Goal: Information Seeking & Learning: Learn about a topic

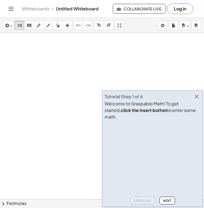
click at [193, 100] on div "Tutorial Step 1 of 6" at bounding box center [153, 97] width 96 height 8
click at [196, 100] on icon "button" at bounding box center [197, 96] width 7 height 7
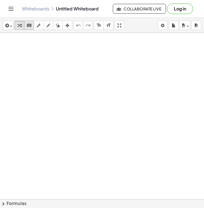
click at [30, 26] on icon "keyboard" at bounding box center [29, 25] width 5 height 7
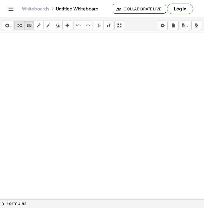
click at [18, 27] on icon "button" at bounding box center [20, 25] width 4 height 7
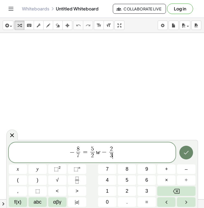
click at [189, 153] on icon "Done" at bounding box center [186, 152] width 7 height 7
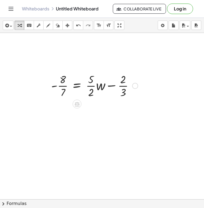
click at [136, 85] on div at bounding box center [135, 86] width 6 height 6
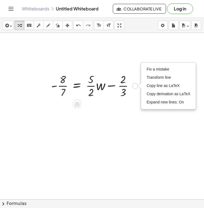
click at [136, 85] on div "Fix a mistake Transform line Copy line as LaTeX Copy derivation as LaTeX Expand…" at bounding box center [135, 86] width 6 height 6
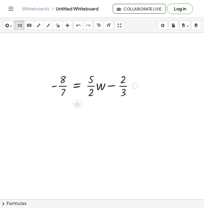
click at [57, 74] on div at bounding box center [95, 85] width 92 height 27
click at [62, 81] on div at bounding box center [95, 85] width 92 height 27
click at [64, 88] on div at bounding box center [95, 85] width 92 height 27
drag, startPoint x: 63, startPoint y: 94, endPoint x: 46, endPoint y: 89, distance: 17.7
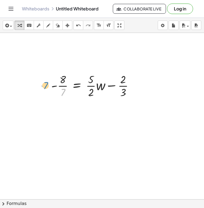
click at [46, 89] on div "· 7 - · 8 · 7 = + · · 5 · 2 · w − · 2 · 3 Fix a mistake Transform line Copy lin…" at bounding box center [92, 85] width 99 height 30
drag, startPoint x: 63, startPoint y: 94, endPoint x: 56, endPoint y: 83, distance: 12.6
click at [56, 83] on div at bounding box center [95, 85] width 92 height 27
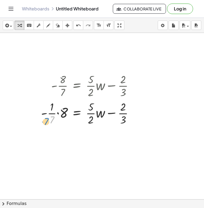
drag, startPoint x: 51, startPoint y: 119, endPoint x: 44, endPoint y: 120, distance: 6.7
click at [44, 120] on div at bounding box center [89, 112] width 102 height 27
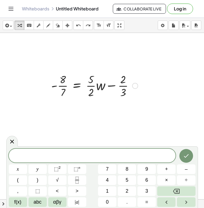
click at [79, 92] on div at bounding box center [95, 85] width 92 height 27
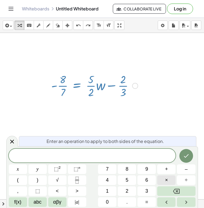
click at [165, 179] on button "×" at bounding box center [166, 180] width 18 height 10
click at [112, 170] on button "7" at bounding box center [107, 169] width 18 height 10
click at [188, 158] on icon "Done" at bounding box center [186, 156] width 7 height 7
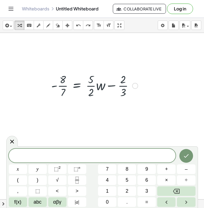
click at [75, 90] on div at bounding box center [95, 85] width 92 height 27
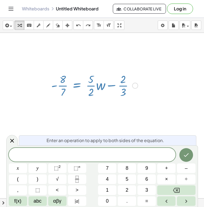
click at [65, 90] on div at bounding box center [95, 85] width 92 height 27
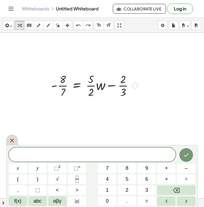
click at [12, 138] on icon at bounding box center [12, 140] width 7 height 7
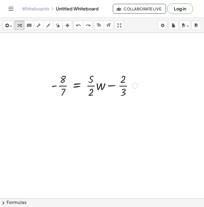
click at [64, 88] on div at bounding box center [95, 85] width 92 height 27
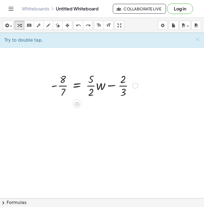
click at [76, 83] on div at bounding box center [95, 85] width 92 height 27
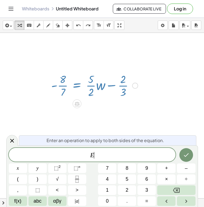
click at [76, 83] on div at bounding box center [95, 85] width 92 height 27
click at [16, 178] on button "(" at bounding box center [18, 180] width 18 height 10
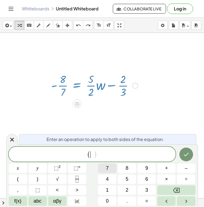
click at [112, 170] on button "7" at bounding box center [107, 169] width 18 height 10
click at [42, 181] on button ")" at bounding box center [38, 180] width 18 height 10
click at [193, 158] on div at bounding box center [186, 154] width 18 height 15
click at [192, 157] on button "Done" at bounding box center [187, 155] width 14 height 14
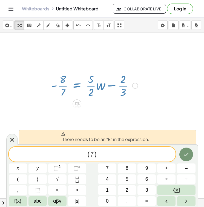
click at [153, 157] on span "( 7 ) ​" at bounding box center [92, 154] width 167 height 9
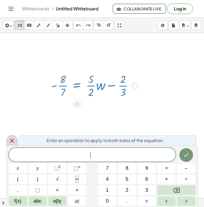
click at [15, 141] on div at bounding box center [12, 140] width 12 height 11
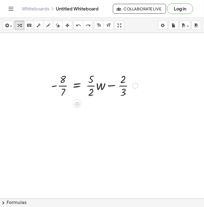
click at [56, 81] on div at bounding box center [95, 85] width 92 height 27
drag, startPoint x: 62, startPoint y: 93, endPoint x: 46, endPoint y: 86, distance: 17.6
click at [46, 86] on div "- · 8 · 7 = + · · 5 · 2 · w − · 2 · 3" at bounding box center [92, 85] width 99 height 30
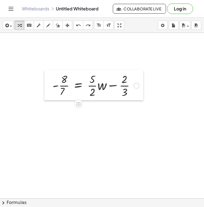
click at [47, 86] on div at bounding box center [48, 85] width 8 height 30
drag, startPoint x: 63, startPoint y: 91, endPoint x: 54, endPoint y: 84, distance: 11.1
click at [54, 84] on div at bounding box center [96, 85] width 92 height 27
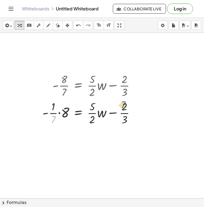
drag, startPoint x: 54, startPoint y: 119, endPoint x: 122, endPoint y: 104, distance: 69.9
click at [123, 104] on div at bounding box center [91, 112] width 102 height 27
click at [45, 117] on div at bounding box center [91, 112] width 102 height 27
drag, startPoint x: 64, startPoint y: 113, endPoint x: 54, endPoint y: 109, distance: 10.9
click at [54, 109] on div at bounding box center [91, 112] width 102 height 27
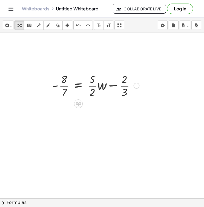
click at [66, 91] on div at bounding box center [96, 85] width 92 height 27
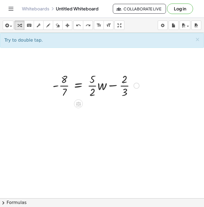
click at [101, 90] on div at bounding box center [96, 85] width 92 height 27
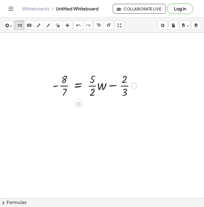
click at [101, 90] on div at bounding box center [95, 85] width 90 height 27
click at [66, 92] on div at bounding box center [96, 85] width 92 height 27
click at [92, 92] on div at bounding box center [96, 85] width 92 height 27
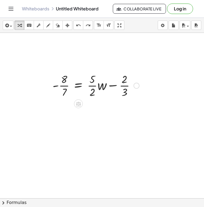
click at [102, 88] on div at bounding box center [96, 85] width 92 height 27
click at [102, 88] on div at bounding box center [95, 85] width 90 height 27
click at [124, 78] on div at bounding box center [96, 85] width 92 height 27
drag, startPoint x: 66, startPoint y: 91, endPoint x: 57, endPoint y: 86, distance: 10.3
click at [57, 86] on div at bounding box center [96, 85] width 92 height 27
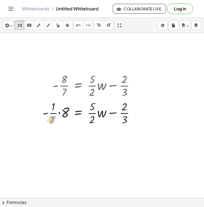
click at [53, 120] on div at bounding box center [91, 112] width 102 height 27
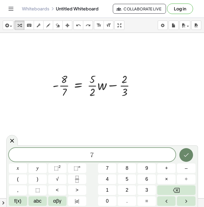
click at [183, 154] on icon "Done" at bounding box center [186, 155] width 7 height 7
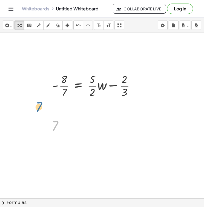
drag, startPoint x: 55, startPoint y: 126, endPoint x: 39, endPoint y: 107, distance: 25.1
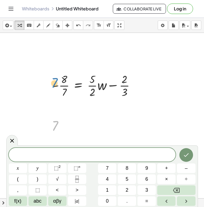
drag, startPoint x: 55, startPoint y: 126, endPoint x: 26, endPoint y: 111, distance: 33.5
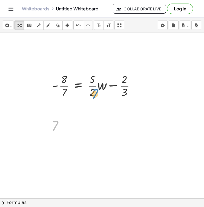
drag, startPoint x: 58, startPoint y: 125, endPoint x: 89, endPoint y: 82, distance: 52.9
drag, startPoint x: 57, startPoint y: 129, endPoint x: 91, endPoint y: 120, distance: 35.9
drag, startPoint x: 55, startPoint y: 126, endPoint x: 33, endPoint y: 141, distance: 26.7
click at [56, 83] on div at bounding box center [96, 85] width 92 height 27
click at [55, 125] on div at bounding box center [59, 126] width 21 height 18
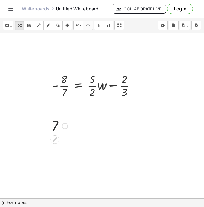
click at [55, 125] on div at bounding box center [59, 126] width 21 height 18
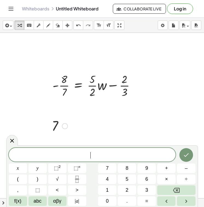
click at [57, 141] on icon at bounding box center [55, 140] width 6 height 6
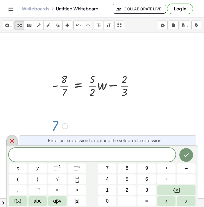
click at [12, 139] on icon at bounding box center [12, 141] width 7 height 7
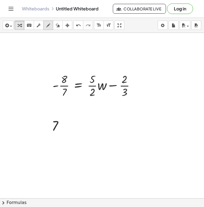
click at [49, 27] on icon "button" at bounding box center [48, 25] width 4 height 7
drag, startPoint x: 86, startPoint y: 113, endPoint x: 89, endPoint y: 120, distance: 7.7
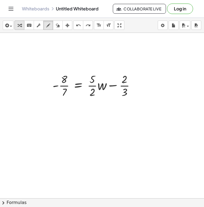
click at [23, 27] on div "button" at bounding box center [19, 25] width 7 height 7
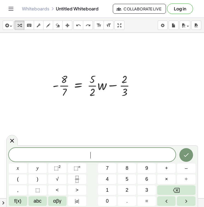
click at [185, 156] on icon "Done" at bounding box center [186, 156] width 5 height 4
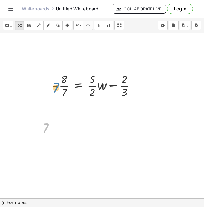
drag, startPoint x: 49, startPoint y: 125, endPoint x: 51, endPoint y: 108, distance: 16.6
click at [46, 142] on icon at bounding box center [45, 142] width 4 height 4
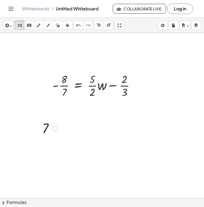
click at [46, 127] on div at bounding box center [50, 128] width 21 height 18
drag, startPoint x: 43, startPoint y: 124, endPoint x: 86, endPoint y: 175, distance: 67.0
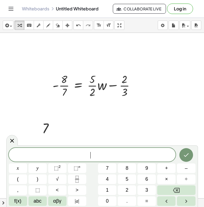
click at [95, 153] on span "​" at bounding box center [92, 156] width 167 height 8
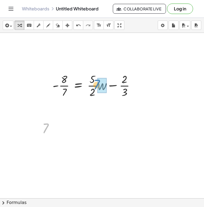
drag, startPoint x: 47, startPoint y: 126, endPoint x: 101, endPoint y: 82, distance: 69.5
click at [47, 125] on div at bounding box center [50, 128] width 21 height 18
click at [46, 143] on icon at bounding box center [46, 142] width 6 height 6
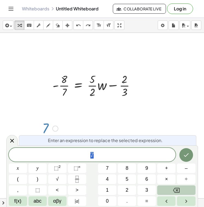
click at [180, 187] on button "Backspace" at bounding box center [176, 191] width 38 height 10
click at [184, 153] on icon "Done" at bounding box center [186, 155] width 7 height 7
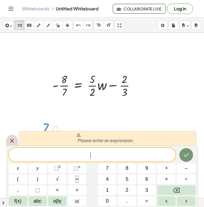
click at [12, 142] on icon at bounding box center [12, 141] width 7 height 7
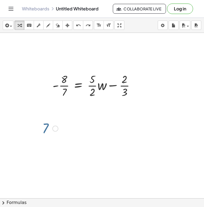
click at [43, 128] on div at bounding box center [50, 128] width 21 height 18
click at [45, 127] on div at bounding box center [50, 128] width 21 height 18
drag, startPoint x: 46, startPoint y: 127, endPoint x: 49, endPoint y: 127, distance: 3.0
click at [49, 127] on div at bounding box center [50, 128] width 21 height 18
click at [54, 128] on div at bounding box center [55, 129] width 6 height 6
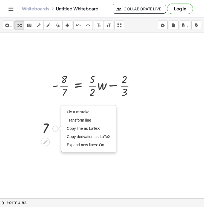
click at [54, 128] on div "Fix a mistake Transform line Copy line as LaTeX Copy derivation as LaTeX Expand…" at bounding box center [55, 129] width 6 height 6
click at [46, 128] on div at bounding box center [50, 128] width 21 height 18
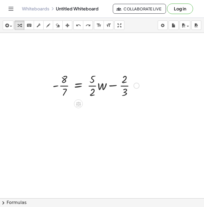
click at [97, 78] on div at bounding box center [96, 85] width 92 height 27
click at [103, 82] on div at bounding box center [96, 85] width 92 height 27
click at [135, 86] on div at bounding box center [137, 86] width 6 height 6
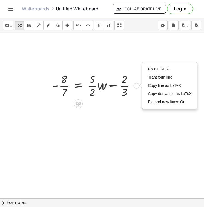
click at [122, 95] on div at bounding box center [96, 85] width 92 height 27
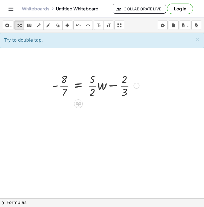
click at [86, 84] on div at bounding box center [96, 85] width 92 height 27
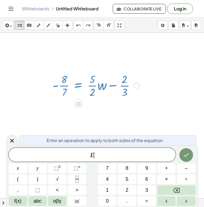
click at [86, 84] on div at bounding box center [96, 85] width 92 height 27
click at [162, 179] on button "×" at bounding box center [166, 180] width 18 height 10
click at [114, 169] on button "7" at bounding box center [107, 169] width 18 height 10
click at [185, 157] on icon "Done" at bounding box center [186, 155] width 7 height 7
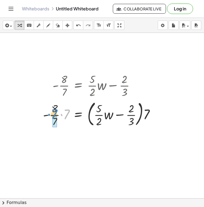
drag, startPoint x: 66, startPoint y: 112, endPoint x: 54, endPoint y: 112, distance: 12.4
click at [54, 112] on div at bounding box center [101, 114] width 122 height 30
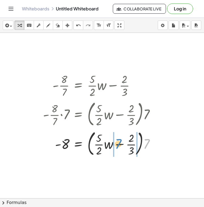
drag, startPoint x: 147, startPoint y: 142, endPoint x: 120, endPoint y: 142, distance: 27.4
click at [120, 142] on div at bounding box center [101, 144] width 122 height 30
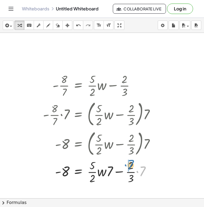
drag, startPoint x: 143, startPoint y: 168, endPoint x: 131, endPoint y: 162, distance: 13.5
click at [131, 162] on div at bounding box center [101, 171] width 122 height 27
drag, startPoint x: 143, startPoint y: 171, endPoint x: 123, endPoint y: 175, distance: 20.7
click at [123, 175] on div at bounding box center [102, 171] width 124 height 27
drag, startPoint x: 144, startPoint y: 171, endPoint x: 134, endPoint y: 164, distance: 12.5
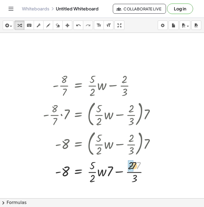
drag, startPoint x: 134, startPoint y: 167, endPoint x: 130, endPoint y: 167, distance: 4.9
drag, startPoint x: 111, startPoint y: 170, endPoint x: 97, endPoint y: 166, distance: 14.8
click at [97, 166] on div at bounding box center [101, 171] width 122 height 27
drag, startPoint x: 101, startPoint y: 166, endPoint x: 95, endPoint y: 166, distance: 6.6
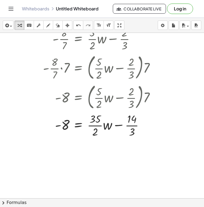
scroll to position [57, 0]
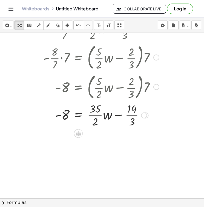
click at [105, 114] on div at bounding box center [101, 114] width 122 height 27
click at [112, 132] on div at bounding box center [102, 158] width 204 height 364
click at [112, 128] on div at bounding box center [102, 114] width 124 height 27
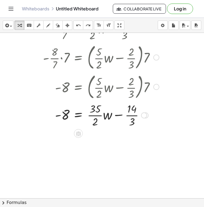
click at [112, 128] on div at bounding box center [102, 114] width 124 height 27
click at [147, 116] on div at bounding box center [144, 115] width 6 height 6
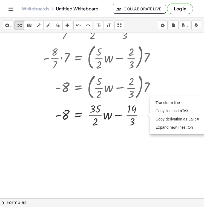
click at [138, 131] on div at bounding box center [102, 158] width 204 height 364
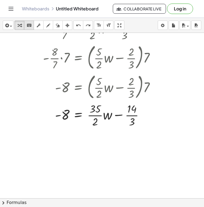
click at [33, 26] on button "keyboard keypad" at bounding box center [29, 25] width 10 height 9
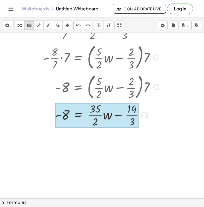
click at [83, 116] on div at bounding box center [97, 115] width 84 height 25
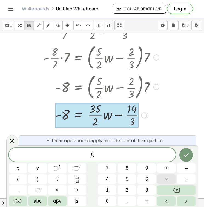
click at [168, 178] on span "×" at bounding box center [166, 179] width 3 height 7
click at [131, 190] on button "2" at bounding box center [127, 191] width 18 height 10
click at [165, 178] on span "×" at bounding box center [166, 179] width 3 height 7
click at [148, 189] on span "3" at bounding box center [147, 190] width 3 height 7
click at [192, 155] on button "Done" at bounding box center [187, 155] width 14 height 14
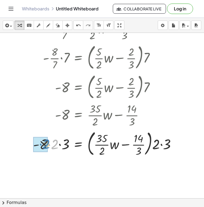
drag, startPoint x: 55, startPoint y: 148, endPoint x: 47, endPoint y: 147, distance: 8.5
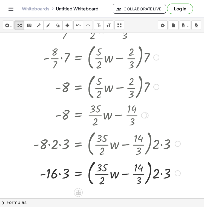
click at [64, 146] on div at bounding box center [106, 144] width 153 height 30
drag, startPoint x: 66, startPoint y: 173, endPoint x: 57, endPoint y: 173, distance: 8.8
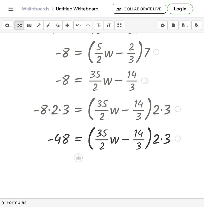
scroll to position [99, 0]
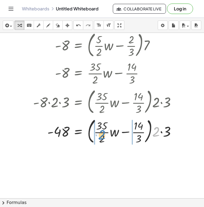
drag, startPoint x: 155, startPoint y: 131, endPoint x: 101, endPoint y: 133, distance: 54.4
click at [101, 133] on div at bounding box center [106, 131] width 153 height 30
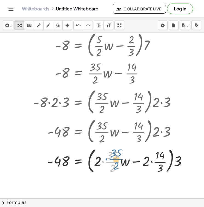
click at [100, 160] on div at bounding box center [112, 161] width 164 height 30
drag, startPoint x: 99, startPoint y: 160, endPoint x: 114, endPoint y: 153, distance: 17.2
click at [114, 153] on div at bounding box center [112, 161] width 164 height 30
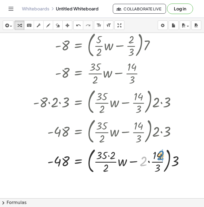
drag, startPoint x: 142, startPoint y: 161, endPoint x: 160, endPoint y: 154, distance: 18.3
click at [160, 154] on div at bounding box center [110, 161] width 161 height 30
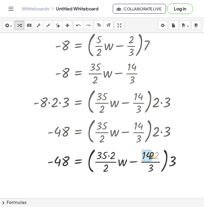
drag, startPoint x: 157, startPoint y: 156, endPoint x: 150, endPoint y: 156, distance: 7.4
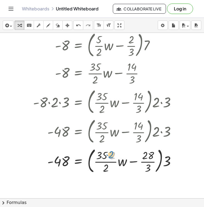
click at [112, 154] on div at bounding box center [106, 161] width 153 height 30
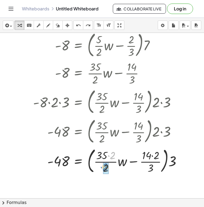
drag, startPoint x: 114, startPoint y: 154, endPoint x: 106, endPoint y: 165, distance: 13.6
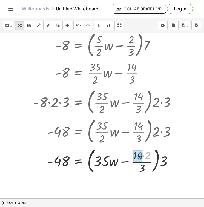
drag, startPoint x: 149, startPoint y: 156, endPoint x: 142, endPoint y: 156, distance: 7.7
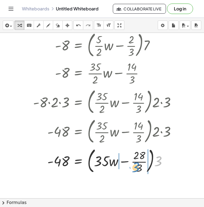
drag, startPoint x: 158, startPoint y: 161, endPoint x: 137, endPoint y: 167, distance: 21.9
click at [137, 167] on div at bounding box center [106, 161] width 153 height 30
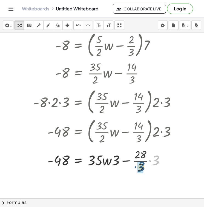
drag, startPoint x: 153, startPoint y: 161, endPoint x: 138, endPoint y: 168, distance: 16.9
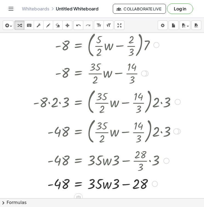
click at [117, 160] on div at bounding box center [112, 160] width 165 height 27
drag, startPoint x: 115, startPoint y: 182, endPoint x: 94, endPoint y: 182, distance: 20.9
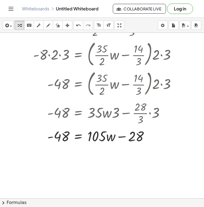
scroll to position [154, 0]
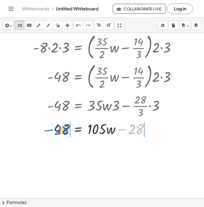
drag, startPoint x: 139, startPoint y: 130, endPoint x: 66, endPoint y: 131, distance: 72.7
click at [66, 131] on div at bounding box center [106, 129] width 153 height 19
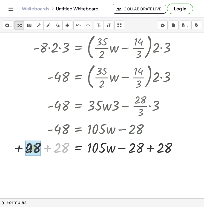
drag, startPoint x: 61, startPoint y: 148, endPoint x: 32, endPoint y: 148, distance: 29.6
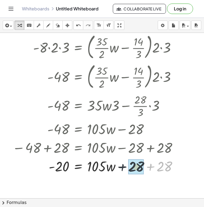
drag, startPoint x: 164, startPoint y: 166, endPoint x: 136, endPoint y: 167, distance: 27.7
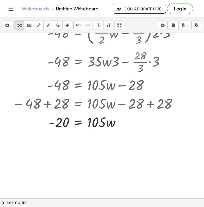
scroll to position [206, 0]
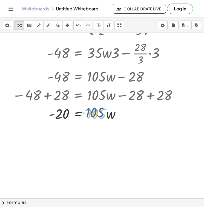
click at [102, 114] on div at bounding box center [97, 113] width 174 height 19
click at [96, 115] on div at bounding box center [97, 113] width 174 height 19
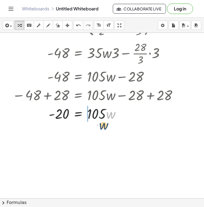
drag, startPoint x: 108, startPoint y: 114, endPoint x: 105, endPoint y: 113, distance: 3.8
click at [105, 113] on div at bounding box center [97, 113] width 174 height 19
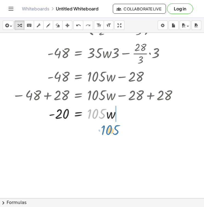
drag, startPoint x: 97, startPoint y: 115, endPoint x: 111, endPoint y: 132, distance: 21.6
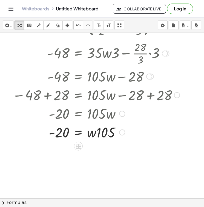
click at [107, 114] on div at bounding box center [97, 113] width 174 height 19
drag, startPoint x: 104, startPoint y: 137, endPoint x: 87, endPoint y: 146, distance: 19.6
click at [87, 146] on div "- · 8 · 7 = + · · 5 · 2 · w − · 2 · 3 · - · 8 · 7 · 7 = · ( + · · 5 · 2 · w − ·…" at bounding box center [102, 75] width 204 height 497
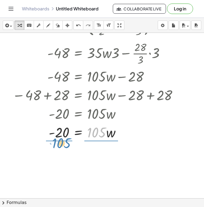
drag, startPoint x: 96, startPoint y: 132, endPoint x: 62, endPoint y: 142, distance: 36.2
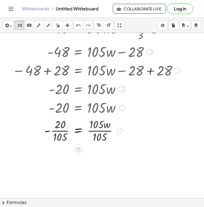
scroll to position [232, 0]
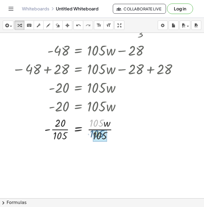
drag, startPoint x: 97, startPoint y: 120, endPoint x: 97, endPoint y: 131, distance: 11.0
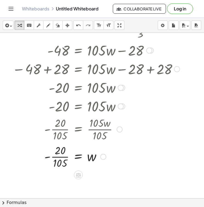
drag, startPoint x: 59, startPoint y: 123, endPoint x: 58, endPoint y: 137, distance: 13.7
click at [58, 136] on div at bounding box center [105, 129] width 190 height 27
drag, startPoint x: 60, startPoint y: 147, endPoint x: 59, endPoint y: 160, distance: 12.6
click at [58, 27] on icon "button" at bounding box center [58, 25] width 4 height 7
click at [70, 162] on div at bounding box center [102, 49] width 204 height 497
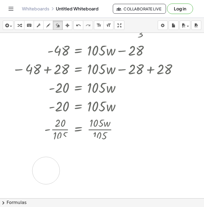
drag, startPoint x: 63, startPoint y: 152, endPoint x: 98, endPoint y: 128, distance: 43.4
click at [98, 126] on div at bounding box center [102, 49] width 204 height 497
click at [19, 24] on icon "button" at bounding box center [20, 25] width 4 height 7
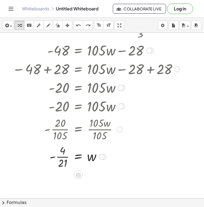
click at [99, 122] on div at bounding box center [105, 129] width 190 height 27
click at [112, 144] on div at bounding box center [97, 156] width 174 height 27
click at [165, 25] on body "Graspable Math Activities Get Started Activity Bank Assigned Work Classes White…" at bounding box center [102, 103] width 204 height 207
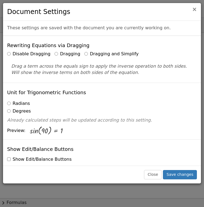
click at [195, 11] on span "×" at bounding box center [194, 9] width 5 height 7
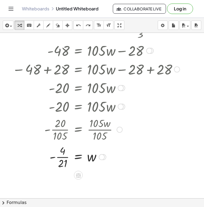
scroll to position [237, 0]
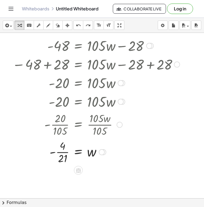
click at [105, 152] on div at bounding box center [102, 153] width 6 height 6
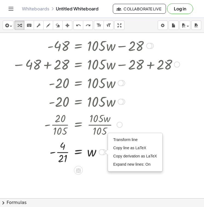
click at [105, 154] on div at bounding box center [106, 153] width 3 height 6
click at [97, 162] on div at bounding box center [97, 151] width 174 height 27
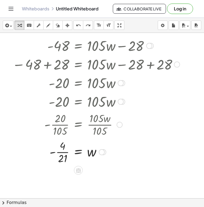
drag, startPoint x: 107, startPoint y: 173, endPoint x: 81, endPoint y: 115, distance: 63.9
click at [81, 115] on div "- · 8 · 7 = + · · 5 · 2 · w − · 2 · 3 · - · 8 · 7 · 7 = · ( + · · 5 · 2 · w − ·…" at bounding box center [102, 44] width 204 height 497
click at [83, 150] on div at bounding box center [97, 151] width 174 height 27
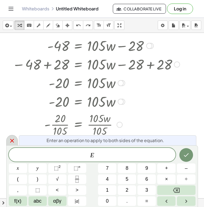
click at [10, 140] on icon at bounding box center [12, 141] width 7 height 7
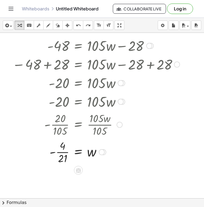
click at [74, 153] on div at bounding box center [97, 151] width 174 height 27
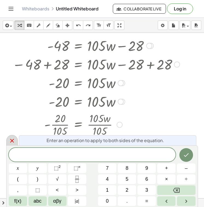
click at [15, 140] on div at bounding box center [12, 140] width 12 height 11
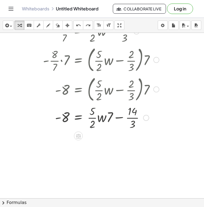
scroll to position [0, 0]
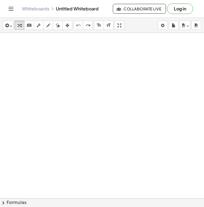
drag, startPoint x: 48, startPoint y: 71, endPoint x: 40, endPoint y: 67, distance: 9.3
click at [40, 67] on div at bounding box center [102, 198] width 204 height 331
click at [46, 84] on div at bounding box center [102, 198] width 204 height 331
click at [63, 95] on div at bounding box center [102, 198] width 204 height 331
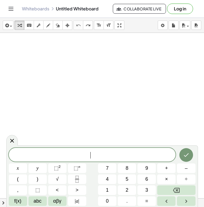
click at [63, 95] on div at bounding box center [102, 198] width 204 height 331
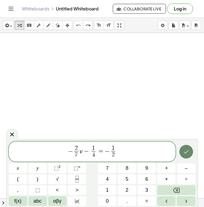
click at [185, 149] on icon "Done" at bounding box center [186, 152] width 7 height 7
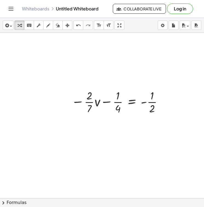
scroll to position [14, 0]
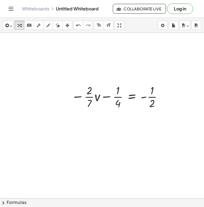
click at [104, 140] on div at bounding box center [102, 184] width 204 height 331
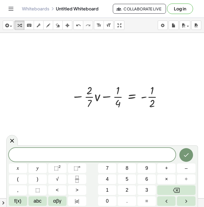
click at [104, 136] on div at bounding box center [102, 184] width 204 height 331
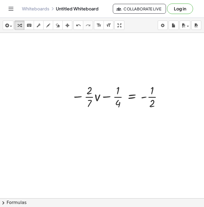
click at [91, 119] on div at bounding box center [102, 184] width 204 height 331
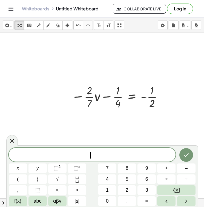
click at [91, 119] on div at bounding box center [102, 184] width 204 height 331
click at [97, 126] on div at bounding box center [102, 184] width 204 height 331
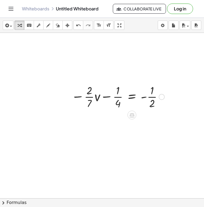
click at [94, 105] on div at bounding box center [118, 96] width 99 height 27
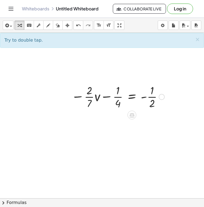
click at [92, 95] on div at bounding box center [118, 96] width 99 height 27
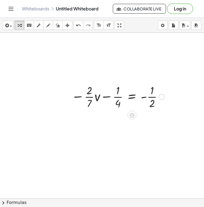
click at [92, 95] on div at bounding box center [118, 96] width 99 height 27
click at [30, 26] on icon "keyboard" at bounding box center [29, 25] width 5 height 7
click at [94, 100] on div at bounding box center [118, 96] width 99 height 27
click at [86, 91] on div at bounding box center [118, 96] width 99 height 27
click at [80, 95] on div at bounding box center [118, 96] width 99 height 27
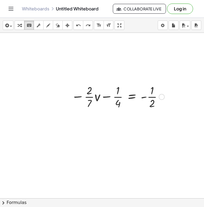
click at [80, 98] on div at bounding box center [118, 96] width 99 height 27
click at [87, 95] on div at bounding box center [90, 91] width 6 height 12
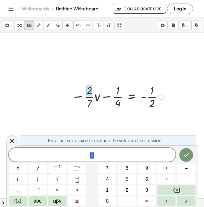
click at [79, 108] on div at bounding box center [118, 96] width 99 height 27
click at [12, 138] on icon at bounding box center [12, 141] width 7 height 7
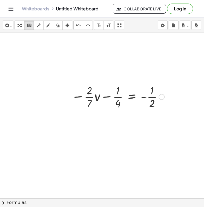
click at [78, 100] on div at bounding box center [118, 96] width 99 height 27
click at [73, 99] on div at bounding box center [118, 96] width 99 height 27
drag, startPoint x: 46, startPoint y: 61, endPoint x: 129, endPoint y: 116, distance: 99.8
click at [129, 116] on div at bounding box center [102, 184] width 204 height 331
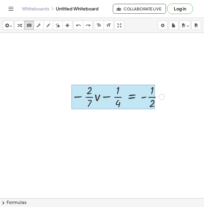
click at [124, 101] on div at bounding box center [114, 97] width 84 height 25
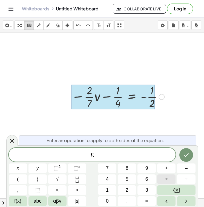
click at [172, 178] on button "×" at bounding box center [166, 180] width 18 height 10
click at [112, 168] on button "7" at bounding box center [107, 169] width 18 height 10
click at [162, 180] on button "×" at bounding box center [166, 180] width 18 height 10
click at [106, 180] on button "4" at bounding box center [107, 180] width 18 height 10
click at [162, 179] on button "×" at bounding box center [166, 180] width 18 height 10
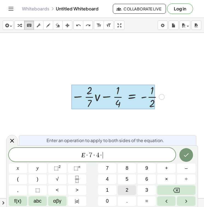
click at [130, 190] on button "2" at bounding box center [127, 191] width 18 height 10
click at [186, 156] on icon "Done" at bounding box center [186, 155] width 7 height 7
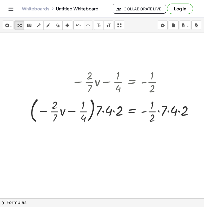
scroll to position [24, 0]
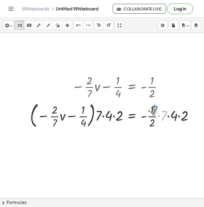
drag, startPoint x: 164, startPoint y: 118, endPoint x: 154, endPoint y: 112, distance: 11.1
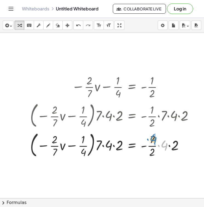
drag, startPoint x: 167, startPoint y: 145, endPoint x: 156, endPoint y: 139, distance: 12.7
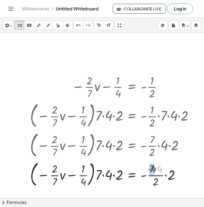
drag, startPoint x: 160, startPoint y: 170, endPoint x: 153, endPoint y: 170, distance: 6.3
drag, startPoint x: 170, startPoint y: 177, endPoint x: 156, endPoint y: 170, distance: 15.7
click at [156, 170] on div at bounding box center [114, 174] width 174 height 30
drag, startPoint x: 166, startPoint y: 172, endPoint x: 153, endPoint y: 172, distance: 13.4
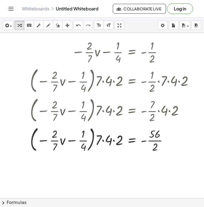
scroll to position [63, 0]
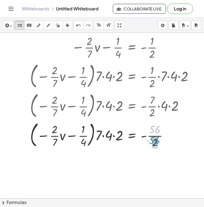
drag, startPoint x: 154, startPoint y: 129, endPoint x: 154, endPoint y: 139, distance: 10.7
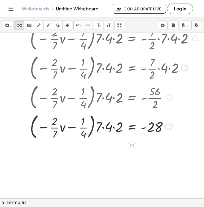
scroll to position [107, 0]
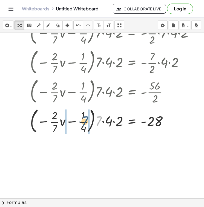
drag, startPoint x: 99, startPoint y: 123, endPoint x: 86, endPoint y: 123, distance: 13.7
click at [86, 123] on div at bounding box center [114, 121] width 174 height 30
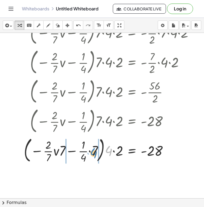
drag, startPoint x: 112, startPoint y: 150, endPoint x: 97, endPoint y: 152, distance: 15.2
click at [97, 152] on div at bounding box center [111, 151] width 180 height 30
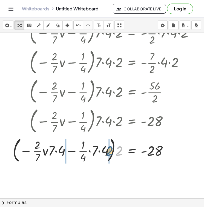
drag, startPoint x: 121, startPoint y: 153, endPoint x: 110, endPoint y: 153, distance: 10.4
click at [110, 153] on div at bounding box center [105, 151] width 191 height 30
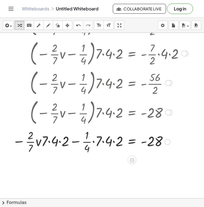
scroll to position [116, 0]
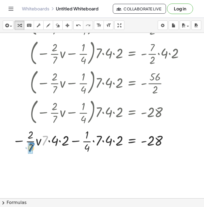
drag, startPoint x: 46, startPoint y: 141, endPoint x: 33, endPoint y: 148, distance: 15.1
click at [33, 148] on div at bounding box center [105, 140] width 191 height 27
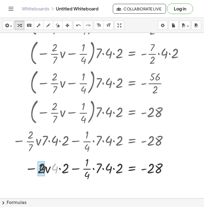
drag, startPoint x: 55, startPoint y: 170, endPoint x: 45, endPoint y: 170, distance: 10.4
drag, startPoint x: 65, startPoint y: 170, endPoint x: 55, endPoint y: 170, distance: 10.4
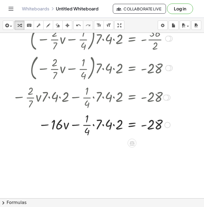
scroll to position [164, 0]
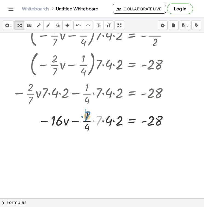
drag, startPoint x: 99, startPoint y: 118, endPoint x: 87, endPoint y: 114, distance: 12.6
click at [87, 114] on div at bounding box center [105, 120] width 191 height 27
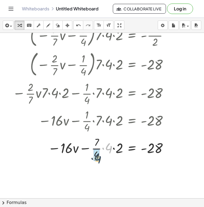
drag, startPoint x: 110, startPoint y: 147, endPoint x: 99, endPoint y: 157, distance: 15.5
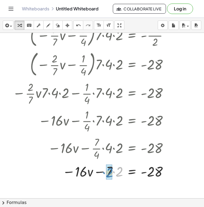
drag, startPoint x: 120, startPoint y: 148, endPoint x: 110, endPoint y: 149, distance: 10.2
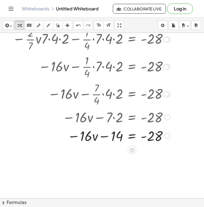
scroll to position [224, 0]
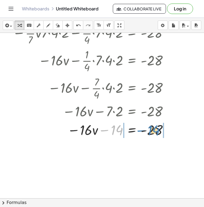
drag, startPoint x: 116, startPoint y: 130, endPoint x: 153, endPoint y: 130, distance: 37.0
click at [153, 130] on div at bounding box center [105, 129] width 191 height 19
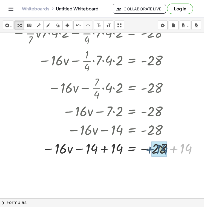
drag, startPoint x: 187, startPoint y: 147, endPoint x: 159, endPoint y: 147, distance: 27.7
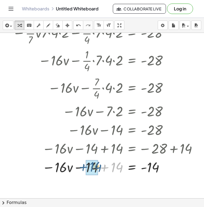
drag, startPoint x: 117, startPoint y: 171, endPoint x: 92, endPoint y: 170, distance: 24.4
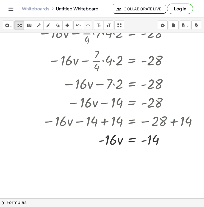
scroll to position [255, 0]
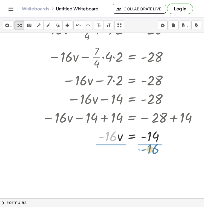
drag, startPoint x: 112, startPoint y: 138, endPoint x: 154, endPoint y: 151, distance: 44.4
click at [154, 151] on div "− · · 2 · 7 · v − · 1 · 4 = - · 1 · 2 · ( − · · 2 · 7 · v − · 1 · 4 ) · 7 · 4 ·…" at bounding box center [102, 26] width 204 height 497
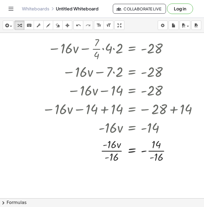
scroll to position [270, 0]
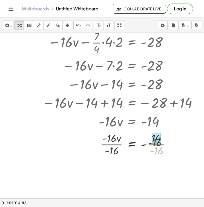
drag, startPoint x: 161, startPoint y: 152, endPoint x: 159, endPoint y: 142, distance: 10.0
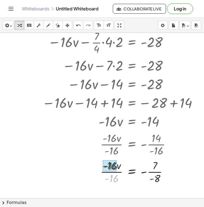
drag, startPoint x: 115, startPoint y: 181, endPoint x: 114, endPoint y: 168, distance: 12.4
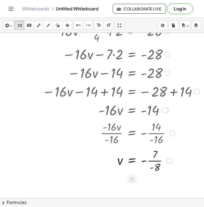
scroll to position [282, 0]
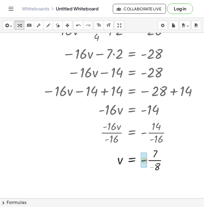
drag, startPoint x: 152, startPoint y: 167, endPoint x: 144, endPoint y: 160, distance: 10.7
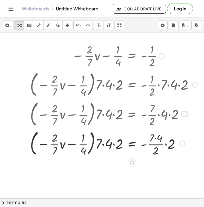
scroll to position [0, 0]
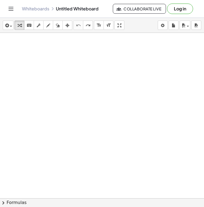
click at [33, 110] on div at bounding box center [102, 198] width 204 height 331
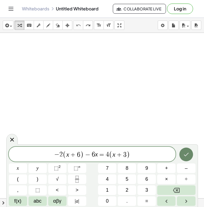
click at [191, 153] on button "Done" at bounding box center [187, 155] width 14 height 14
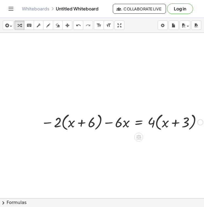
scroll to position [0, 5]
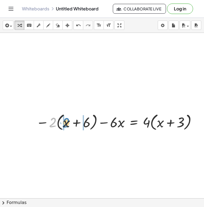
drag, startPoint x: 51, startPoint y: 120, endPoint x: 64, endPoint y: 120, distance: 13.2
click at [64, 120] on div at bounding box center [117, 122] width 168 height 21
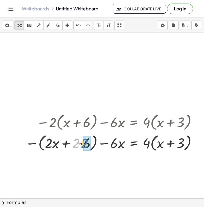
drag, startPoint x: 76, startPoint y: 142, endPoint x: 85, endPoint y: 142, distance: 8.8
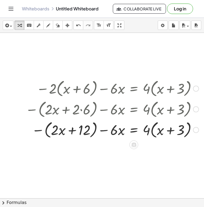
scroll to position [37, 5]
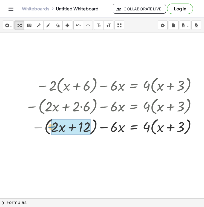
drag, startPoint x: 39, startPoint y: 128, endPoint x: 52, endPoint y: 128, distance: 13.7
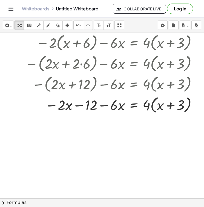
scroll to position [85, 5]
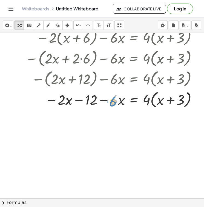
drag, startPoint x: 114, startPoint y: 103, endPoint x: 117, endPoint y: 104, distance: 3.7
click at [117, 104] on div at bounding box center [112, 99] width 179 height 21
click at [116, 103] on div at bounding box center [112, 99] width 179 height 21
click at [119, 103] on div at bounding box center [112, 99] width 179 height 21
drag, startPoint x: 61, startPoint y: 100, endPoint x: 115, endPoint y: 101, distance: 53.5
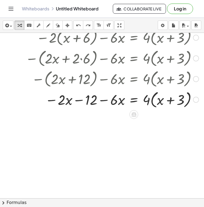
click at [117, 103] on div at bounding box center [112, 99] width 179 height 21
click at [64, 100] on div at bounding box center [112, 99] width 179 height 21
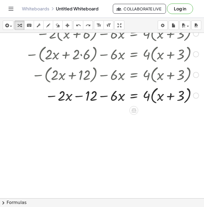
scroll to position [92, 5]
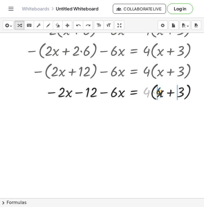
drag, startPoint x: 144, startPoint y: 92, endPoint x: 157, endPoint y: 92, distance: 12.9
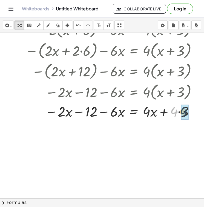
drag, startPoint x: 172, startPoint y: 111, endPoint x: 182, endPoint y: 111, distance: 9.9
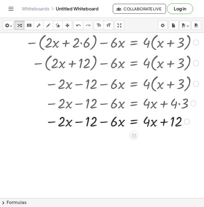
scroll to position [109, 5]
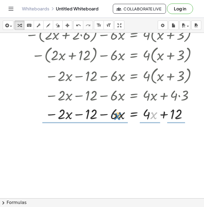
drag, startPoint x: 152, startPoint y: 115, endPoint x: 116, endPoint y: 116, distance: 36.2
click at [116, 116] on div at bounding box center [112, 114] width 179 height 19
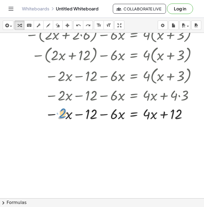
click at [65, 112] on div at bounding box center [102, 114] width 190 height 19
drag, startPoint x: 63, startPoint y: 112, endPoint x: 59, endPoint y: 111, distance: 4.0
click at [59, 111] on div at bounding box center [102, 114] width 190 height 19
drag, startPoint x: 67, startPoint y: 116, endPoint x: 64, endPoint y: 112, distance: 4.9
click at [64, 112] on div at bounding box center [102, 114] width 190 height 19
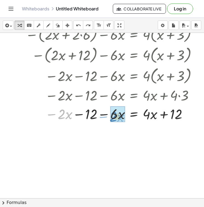
drag, startPoint x: 41, startPoint y: 104, endPoint x: 93, endPoint y: 107, distance: 51.9
click at [93, 107] on div at bounding box center [102, 114] width 190 height 19
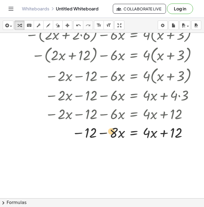
drag, startPoint x: 115, startPoint y: 131, endPoint x: 112, endPoint y: 129, distance: 3.6
click at [112, 129] on div at bounding box center [112, 132] width 179 height 19
drag, startPoint x: 116, startPoint y: 125, endPoint x: 119, endPoint y: 127, distance: 3.0
click at [119, 127] on div at bounding box center [112, 132] width 179 height 19
click at [120, 131] on div at bounding box center [112, 132] width 179 height 19
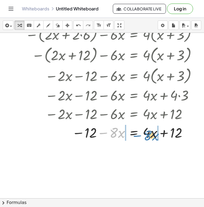
drag, startPoint x: 106, startPoint y: 127, endPoint x: 140, endPoint y: 130, distance: 34.1
click at [140, 130] on div at bounding box center [112, 132] width 179 height 19
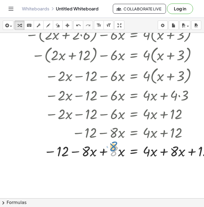
click at [118, 148] on div at bounding box center [122, 151] width 198 height 19
drag, startPoint x: 121, startPoint y: 147, endPoint x: 117, endPoint y: 145, distance: 3.9
click at [117, 145] on div at bounding box center [122, 151] width 198 height 19
drag, startPoint x: 107, startPoint y: 145, endPoint x: 84, endPoint y: 145, distance: 23.0
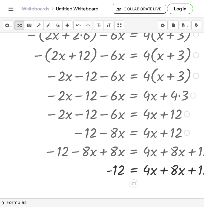
click at [168, 145] on div at bounding box center [123, 151] width 200 height 19
click at [170, 164] on div at bounding box center [123, 170] width 200 height 19
drag, startPoint x: 167, startPoint y: 164, endPoint x: 142, endPoint y: 166, distance: 24.8
click at [142, 166] on div at bounding box center [123, 170] width 200 height 19
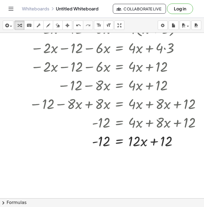
scroll to position [156, 26]
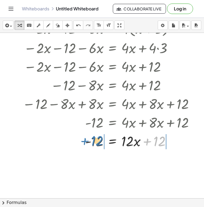
drag, startPoint x: 153, startPoint y: 135, endPoint x: 91, endPoint y: 134, distance: 62.0
click at [90, 134] on div at bounding box center [101, 141] width 200 height 19
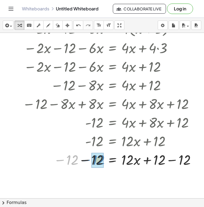
drag, startPoint x: 70, startPoint y: 163, endPoint x: 97, endPoint y: 163, distance: 27.2
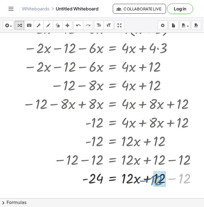
drag, startPoint x: 183, startPoint y: 157, endPoint x: 154, endPoint y: 158, distance: 29.7
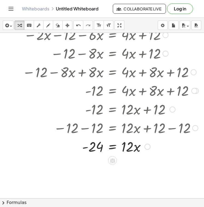
scroll to position [189, 26]
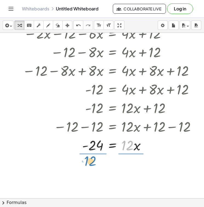
drag, startPoint x: 128, startPoint y: 145, endPoint x: 91, endPoint y: 159, distance: 40.0
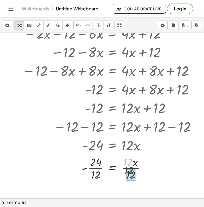
drag, startPoint x: 127, startPoint y: 162, endPoint x: 129, endPoint y: 172, distance: 10.3
drag, startPoint x: 97, startPoint y: 161, endPoint x: 97, endPoint y: 175, distance: 14.8
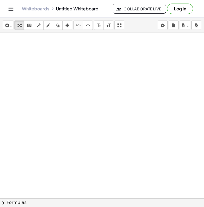
scroll to position [0, 26]
click at [49, 69] on div at bounding box center [90, 198] width 232 height 331
click at [52, 77] on div at bounding box center [90, 198] width 232 height 331
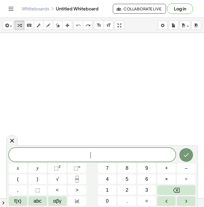
click at [52, 77] on div at bounding box center [90, 198] width 232 height 331
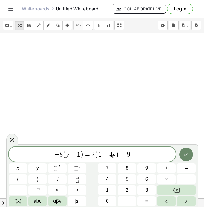
click at [185, 154] on icon "Done" at bounding box center [186, 154] width 7 height 7
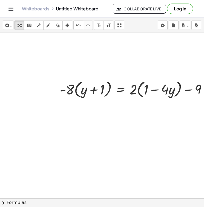
scroll to position [0, 39]
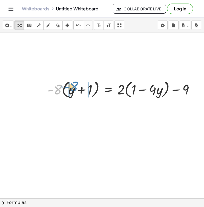
drag, startPoint x: 57, startPoint y: 88, endPoint x: 73, endPoint y: 85, distance: 16.5
click at [73, 85] on div at bounding box center [123, 89] width 157 height 21
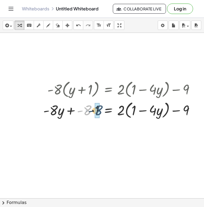
drag, startPoint x: 84, startPoint y: 108, endPoint x: 95, endPoint y: 108, distance: 11.2
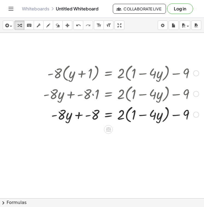
scroll to position [23, 39]
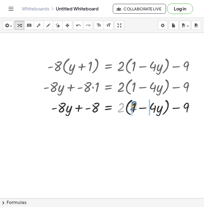
drag, startPoint x: 123, startPoint y: 108, endPoint x: 135, endPoint y: 106, distance: 12.8
click at [135, 106] on div at bounding box center [121, 107] width 161 height 21
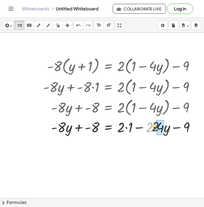
drag, startPoint x: 150, startPoint y: 126, endPoint x: 158, endPoint y: 125, distance: 7.7
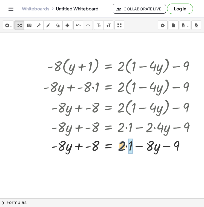
drag, startPoint x: 120, startPoint y: 123, endPoint x: 125, endPoint y: 123, distance: 4.7
click at [109, 66] on div "· - 8 · ( + y + 1 ) = + · 2 · ( + 1 − · 4 · y ) − 9 + · - 8 · y + · - 8 · 1 = +…" at bounding box center [109, 66] width 0 height 0
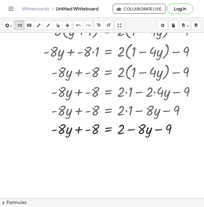
scroll to position [60, 39]
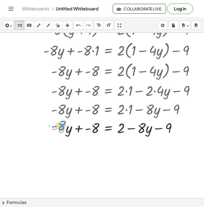
drag, startPoint x: 61, startPoint y: 126, endPoint x: 60, endPoint y: 123, distance: 3.1
click at [60, 123] on div at bounding box center [122, 128] width 162 height 19
click at [179, 145] on div at bounding box center [82, 138] width 243 height 331
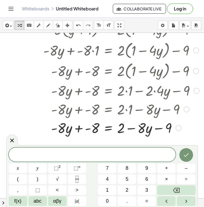
click at [141, 137] on div "· - 8 · ( + y + 1 ) = + · 2 · ( + 1 − · 4 · y ) − 9 + · - 8 · y + · - 8 · 1 = +…" at bounding box center [119, 78] width 169 height 121
click at [8, 136] on div at bounding box center [12, 140] width 12 height 11
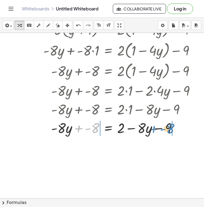
drag, startPoint x: 93, startPoint y: 126, endPoint x: 168, endPoint y: 126, distance: 75.2
click at [168, 126] on div at bounding box center [122, 128] width 162 height 19
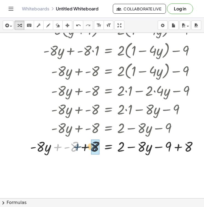
drag, startPoint x: 72, startPoint y: 146, endPoint x: 92, endPoint y: 145, distance: 20.0
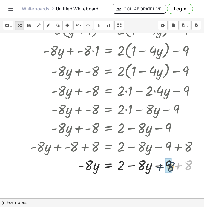
drag, startPoint x: 188, startPoint y: 162, endPoint x: 170, endPoint y: 164, distance: 18.7
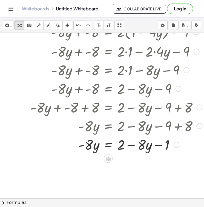
scroll to position [101, 39]
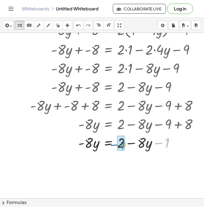
drag, startPoint x: 167, startPoint y: 142, endPoint x: 123, endPoint y: 144, distance: 44.5
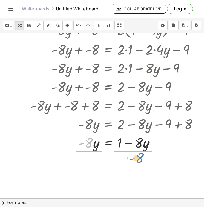
drag, startPoint x: 91, startPoint y: 142, endPoint x: 142, endPoint y: 157, distance: 53.0
click at [142, 157] on div "· - 8 · ( + y + 1 ) = + · 2 · ( + 1 − · 4 · y ) − 9 + · - 8 · y + · - 8 · 1 = +…" at bounding box center [84, 97] width 247 height 331
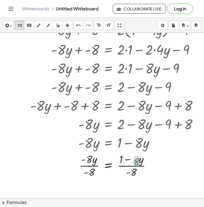
drag, startPoint x: 136, startPoint y: 157, endPoint x: 138, endPoint y: 155, distance: 2.9
click at [138, 155] on div at bounding box center [116, 165] width 178 height 27
click at [130, 155] on div at bounding box center [116, 165] width 178 height 27
drag, startPoint x: 130, startPoint y: 153, endPoint x: 134, endPoint y: 156, distance: 5.0
click at [134, 156] on div at bounding box center [116, 165] width 178 height 27
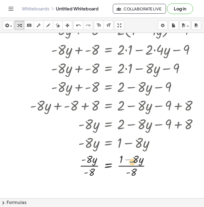
click at [133, 153] on div at bounding box center [116, 165] width 178 height 27
drag, startPoint x: 132, startPoint y: 171, endPoint x: 136, endPoint y: 162, distance: 10.3
click at [136, 162] on div at bounding box center [116, 165] width 178 height 27
drag, startPoint x: 133, startPoint y: 174, endPoint x: 136, endPoint y: 158, distance: 15.8
click at [136, 158] on div at bounding box center [108, 165] width 163 height 27
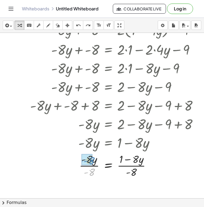
drag, startPoint x: 90, startPoint y: 171, endPoint x: 89, endPoint y: 160, distance: 11.5
click at [123, 158] on div at bounding box center [116, 165] width 178 height 27
click at [139, 157] on div at bounding box center [116, 165] width 178 height 27
drag, startPoint x: 134, startPoint y: 173, endPoint x: 137, endPoint y: 159, distance: 14.3
click at [137, 159] on div at bounding box center [116, 165] width 178 height 27
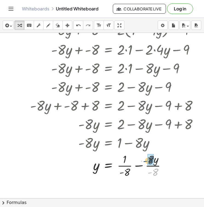
drag, startPoint x: 156, startPoint y: 173, endPoint x: 151, endPoint y: 161, distance: 12.4
click at [125, 175] on div at bounding box center [116, 165] width 178 height 27
drag, startPoint x: 159, startPoint y: 167, endPoint x: 151, endPoint y: 167, distance: 8.0
click at [151, 167] on div at bounding box center [116, 165] width 178 height 27
drag, startPoint x: 149, startPoint y: 167, endPoint x: 96, endPoint y: 166, distance: 53.0
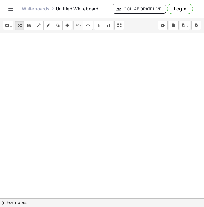
scroll to position [39, 39]
click at [59, 89] on div at bounding box center [84, 159] width 247 height 331
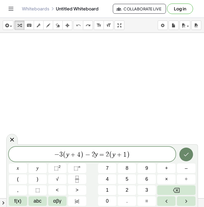
click at [190, 155] on button "Done" at bounding box center [187, 155] width 14 height 14
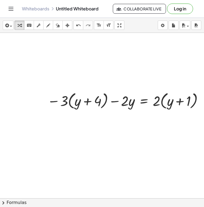
scroll to position [39, 65]
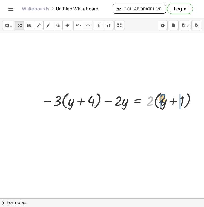
drag, startPoint x: 150, startPoint y: 102, endPoint x: 163, endPoint y: 99, distance: 13.1
click at [163, 99] on div at bounding box center [120, 100] width 164 height 21
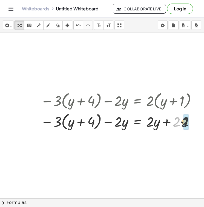
drag, startPoint x: 177, startPoint y: 120, endPoint x: 186, endPoint y: 120, distance: 9.1
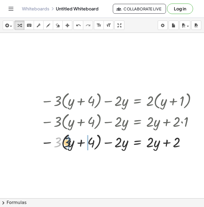
drag, startPoint x: 58, startPoint y: 143, endPoint x: 68, endPoint y: 143, distance: 9.6
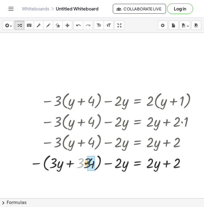
drag, startPoint x: 80, startPoint y: 160, endPoint x: 88, endPoint y: 160, distance: 8.5
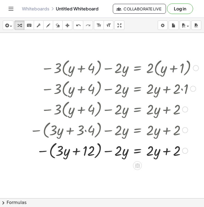
scroll to position [72, 65]
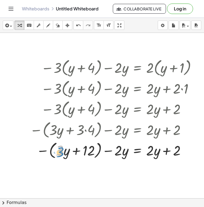
click at [58, 149] on div at bounding box center [114, 150] width 175 height 21
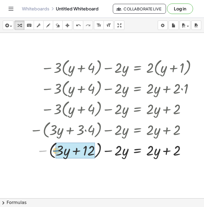
drag, startPoint x: 43, startPoint y: 151, endPoint x: 57, endPoint y: 151, distance: 14.0
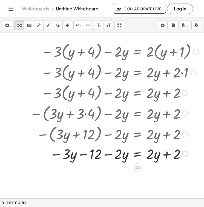
scroll to position [101, 65]
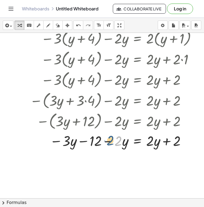
click at [120, 140] on div at bounding box center [114, 140] width 175 height 19
click at [113, 132] on div at bounding box center [114, 140] width 175 height 19
click at [114, 133] on div at bounding box center [114, 140] width 175 height 19
drag, startPoint x: 112, startPoint y: 134, endPoint x: 56, endPoint y: 134, distance: 56.0
click at [56, 134] on div at bounding box center [114, 140] width 175 height 19
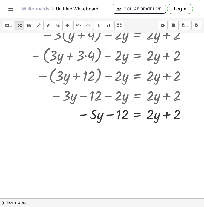
scroll to position [147, 65]
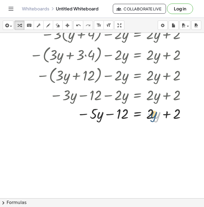
drag, startPoint x: 154, startPoint y: 113, endPoint x: 158, endPoint y: 108, distance: 5.7
click at [158, 108] on div at bounding box center [114, 113] width 175 height 19
click at [150, 108] on div at bounding box center [114, 113] width 175 height 19
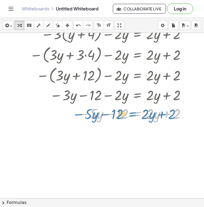
drag, startPoint x: 145, startPoint y: 108, endPoint x: 140, endPoint y: 109, distance: 4.9
click at [140, 109] on div at bounding box center [114, 113] width 175 height 19
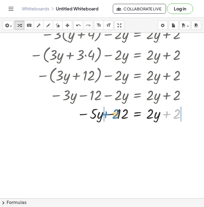
drag, startPoint x: 175, startPoint y: 112, endPoint x: 114, endPoint y: 112, distance: 61.2
click at [114, 112] on div at bounding box center [114, 113] width 175 height 19
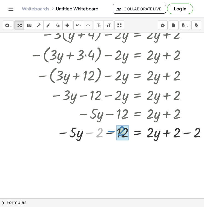
drag, startPoint x: 100, startPoint y: 131, endPoint x: 122, endPoint y: 129, distance: 22.0
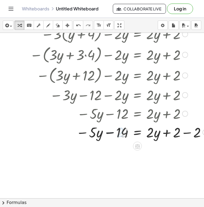
scroll to position [147, 75]
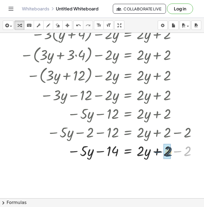
drag, startPoint x: 189, startPoint y: 149, endPoint x: 168, endPoint y: 150, distance: 21.4
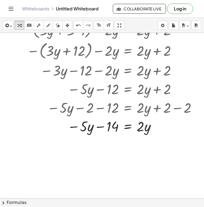
scroll to position [177, 75]
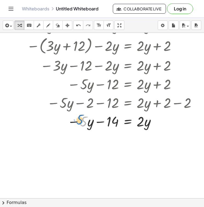
drag, startPoint x: 81, startPoint y: 116, endPoint x: 74, endPoint y: 114, distance: 6.5
click at [74, 114] on div at bounding box center [110, 121] width 184 height 19
drag, startPoint x: 75, startPoint y: 116, endPoint x: 133, endPoint y: 114, distance: 57.4
click at [133, 114] on div at bounding box center [110, 121] width 184 height 19
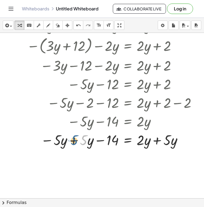
click at [83, 135] on div at bounding box center [110, 140] width 184 height 19
drag, startPoint x: 79, startPoint y: 134, endPoint x: 56, endPoint y: 134, distance: 23.0
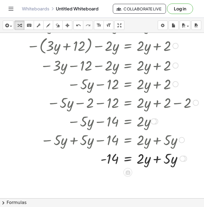
click at [160, 134] on div at bounding box center [85, 140] width 228 height 19
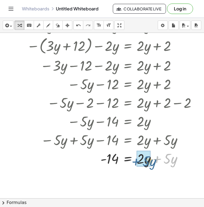
drag, startPoint x: 162, startPoint y: 152, endPoint x: 140, endPoint y: 154, distance: 22.1
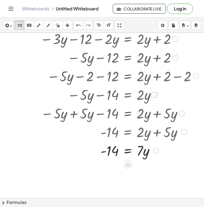
scroll to position [216, 75]
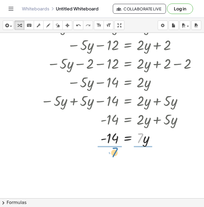
drag, startPoint x: 140, startPoint y: 138, endPoint x: 113, endPoint y: 152, distance: 29.8
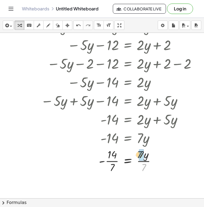
drag, startPoint x: 145, startPoint y: 167, endPoint x: 140, endPoint y: 154, distance: 13.9
drag, startPoint x: 112, startPoint y: 168, endPoint x: 111, endPoint y: 156, distance: 12.1
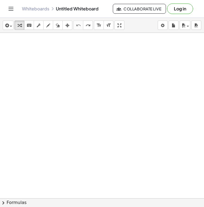
scroll to position [98, 75]
click at [82, 120] on div at bounding box center [64, 100] width 279 height 331
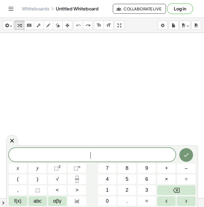
click at [82, 120] on div at bounding box center [64, 100] width 279 height 331
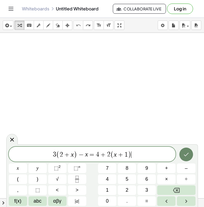
click at [187, 152] on icon "Done" at bounding box center [186, 154] width 7 height 7
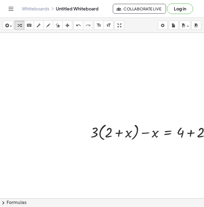
scroll to position [98, 128]
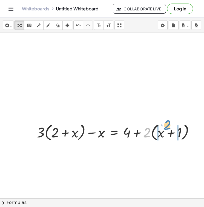
drag, startPoint x: 147, startPoint y: 131, endPoint x: 167, endPoint y: 123, distance: 21.7
click at [167, 123] on div at bounding box center [118, 132] width 168 height 21
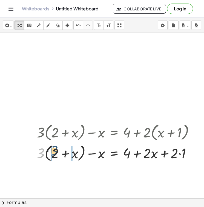
drag, startPoint x: 42, startPoint y: 148, endPoint x: 55, endPoint y: 145, distance: 13.7
click at [55, 145] on div at bounding box center [118, 153] width 168 height 21
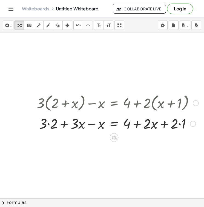
scroll to position [132, 128]
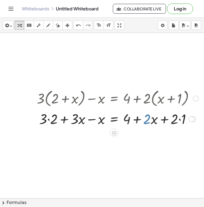
click at [147, 115] on div at bounding box center [118, 118] width 168 height 19
drag, startPoint x: 173, startPoint y: 115, endPoint x: 179, endPoint y: 115, distance: 6.3
click at [179, 115] on div at bounding box center [118, 118] width 168 height 19
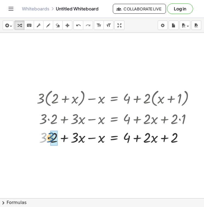
drag, startPoint x: 43, startPoint y: 134, endPoint x: 51, endPoint y: 133, distance: 8.2
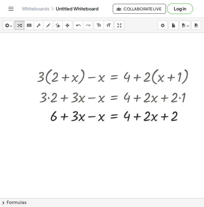
scroll to position [154, 134]
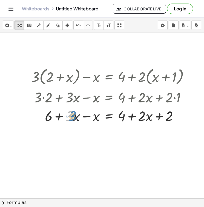
click at [70, 111] on div at bounding box center [113, 115] width 168 height 19
drag, startPoint x: 95, startPoint y: 117, endPoint x: 76, endPoint y: 117, distance: 19.5
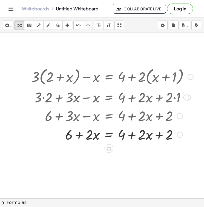
scroll to position [164, 134]
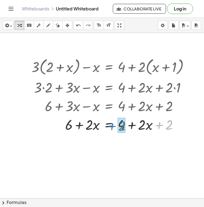
drag, startPoint x: 170, startPoint y: 126, endPoint x: 122, endPoint y: 126, distance: 47.7
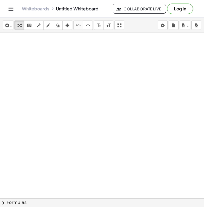
scroll to position [0, 128]
click at [61, 96] on div at bounding box center [38, 198] width 333 height 331
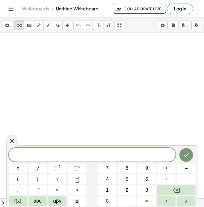
click at [74, 102] on div at bounding box center [38, 198] width 333 height 331
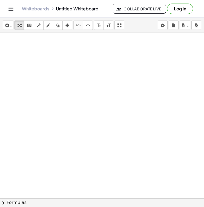
click at [39, 109] on div at bounding box center [38, 198] width 333 height 331
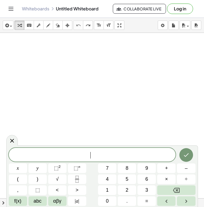
click at [39, 109] on div at bounding box center [38, 198] width 333 height 331
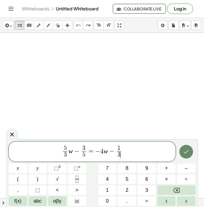
click at [187, 153] on icon "Done" at bounding box center [186, 152] width 7 height 7
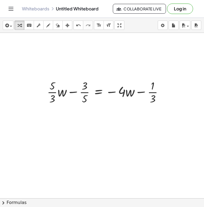
scroll to position [34, 128]
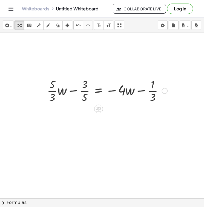
click at [81, 94] on div at bounding box center [107, 90] width 126 height 27
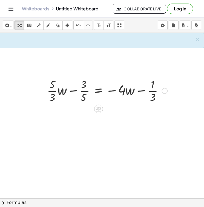
click at [81, 94] on div at bounding box center [107, 90] width 126 height 27
click at [102, 78] on div at bounding box center [107, 90] width 126 height 27
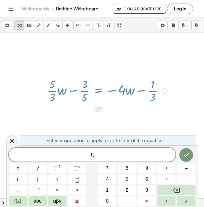
click at [102, 78] on div at bounding box center [107, 90] width 126 height 27
click at [163, 178] on button "×" at bounding box center [166, 180] width 18 height 10
click at [185, 160] on button "Done" at bounding box center [187, 155] width 14 height 14
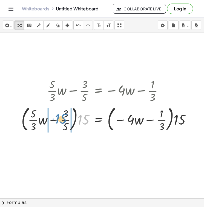
drag, startPoint x: 85, startPoint y: 119, endPoint x: 62, endPoint y: 118, distance: 22.5
click at [62, 118] on div at bounding box center [109, 119] width 180 height 30
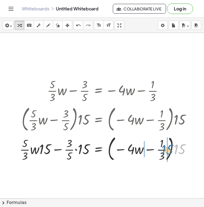
drag, startPoint x: 181, startPoint y: 147, endPoint x: 165, endPoint y: 148, distance: 15.1
click at [165, 148] on div at bounding box center [107, 149] width 181 height 30
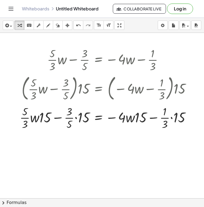
scroll to position [69, 128]
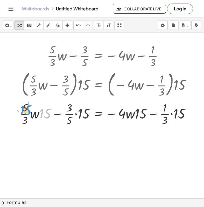
drag, startPoint x: 46, startPoint y: 113, endPoint x: 26, endPoint y: 110, distance: 20.0
click at [26, 110] on div at bounding box center [107, 113] width 181 height 27
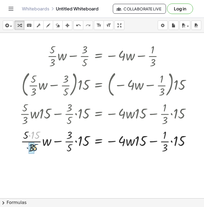
drag, startPoint x: 38, startPoint y: 135, endPoint x: 35, endPoint y: 148, distance: 12.8
click at [35, 148] on div at bounding box center [107, 141] width 181 height 27
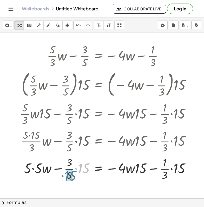
drag, startPoint x: 82, startPoint y: 170, endPoint x: 69, endPoint y: 178, distance: 15.4
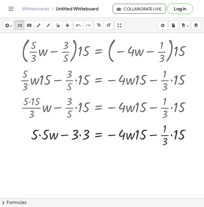
scroll to position [109, 128]
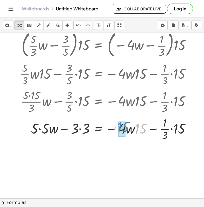
drag, startPoint x: 140, startPoint y: 131, endPoint x: 123, endPoint y: 130, distance: 17.6
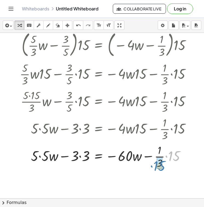
drag, startPoint x: 174, startPoint y: 156, endPoint x: 159, endPoint y: 166, distance: 17.8
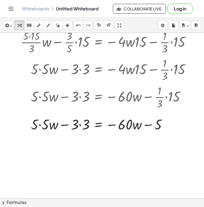
scroll to position [172, 128]
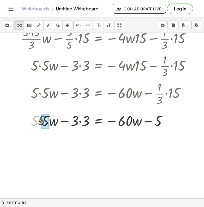
drag, startPoint x: 34, startPoint y: 122, endPoint x: 42, endPoint y: 121, distance: 7.7
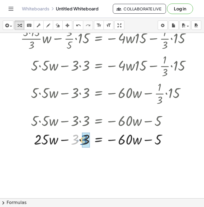
drag, startPoint x: 77, startPoint y: 137, endPoint x: 85, endPoint y: 137, distance: 8.8
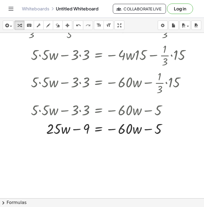
scroll to position [184, 128]
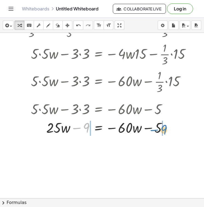
drag, startPoint x: 88, startPoint y: 127, endPoint x: 165, endPoint y: 129, distance: 77.4
click at [165, 129] on div at bounding box center [107, 127] width 181 height 19
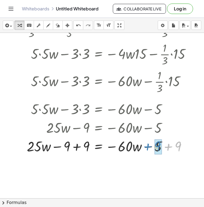
drag, startPoint x: 180, startPoint y: 144, endPoint x: 160, endPoint y: 143, distance: 20.3
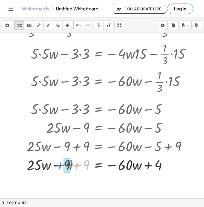
drag, startPoint x: 86, startPoint y: 162, endPoint x: 70, endPoint y: 162, distance: 16.7
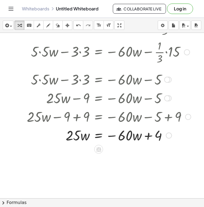
scroll to position [213, 128]
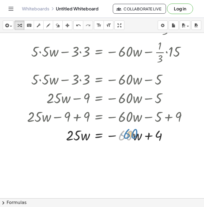
drag, startPoint x: 128, startPoint y: 133, endPoint x: 133, endPoint y: 131, distance: 5.7
click at [133, 131] on div at bounding box center [107, 135] width 181 height 19
click at [118, 127] on div at bounding box center [107, 135] width 181 height 19
drag, startPoint x: 120, startPoint y: 130, endPoint x: 117, endPoint y: 128, distance: 3.1
click at [117, 128] on div at bounding box center [107, 135] width 181 height 19
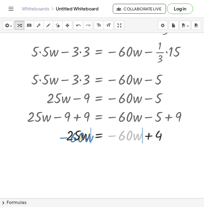
drag, startPoint x: 114, startPoint y: 129, endPoint x: 66, endPoint y: 131, distance: 48.3
click at [66, 131] on div at bounding box center [107, 135] width 181 height 19
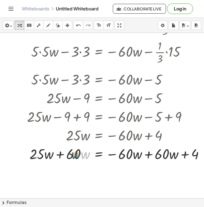
drag, startPoint x: 83, startPoint y: 148, endPoint x: 77, endPoint y: 148, distance: 6.3
click at [77, 148] on div at bounding box center [114, 154] width 194 height 19
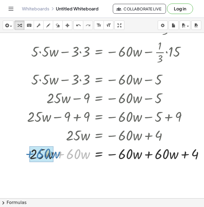
drag, startPoint x: 66, startPoint y: 148, endPoint x: 35, endPoint y: 147, distance: 31.6
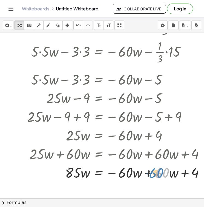
drag, startPoint x: 156, startPoint y: 165, endPoint x: 150, endPoint y: 165, distance: 5.2
click at [151, 165] on div at bounding box center [114, 172] width 194 height 19
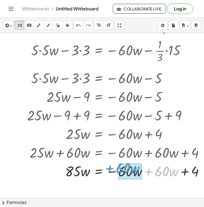
drag, startPoint x: 154, startPoint y: 164, endPoint x: 115, endPoint y: 161, distance: 38.5
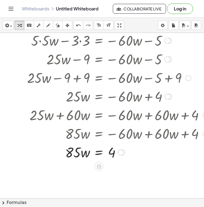
scroll to position [263, 128]
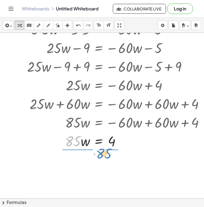
drag, startPoint x: 76, startPoint y: 142, endPoint x: 107, endPoint y: 154, distance: 33.6
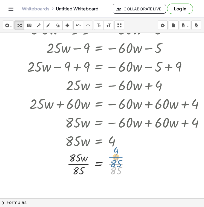
click at [117, 165] on div at bounding box center [114, 163] width 194 height 27
drag, startPoint x: 79, startPoint y: 169, endPoint x: 77, endPoint y: 159, distance: 10.3
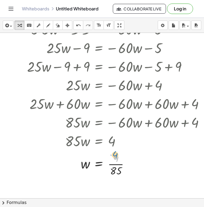
drag, startPoint x: 116, startPoint y: 158, endPoint x: 115, endPoint y: 155, distance: 3.7
click at [115, 155] on div at bounding box center [114, 163] width 194 height 27
drag, startPoint x: 113, startPoint y: 174, endPoint x: 115, endPoint y: 169, distance: 5.0
click at [115, 169] on div at bounding box center [114, 163] width 194 height 27
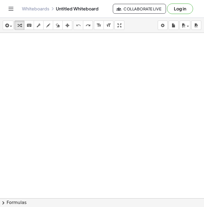
scroll to position [73, 128]
click at [47, 109] on div at bounding box center [43, 125] width 342 height 331
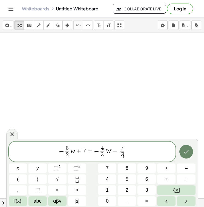
click at [184, 154] on icon "Done" at bounding box center [186, 152] width 7 height 7
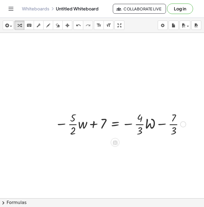
click at [154, 129] on div at bounding box center [120, 123] width 137 height 27
click at [151, 124] on div at bounding box center [119, 123] width 134 height 27
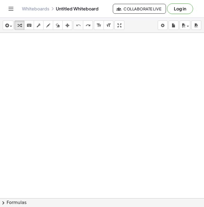
click at [104, 116] on div at bounding box center [43, 125] width 342 height 331
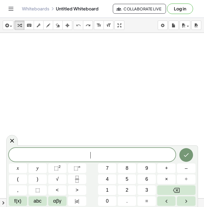
click at [104, 116] on div at bounding box center [43, 125] width 342 height 331
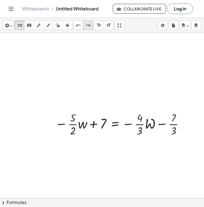
click at [86, 25] on icon "redo" at bounding box center [88, 25] width 5 height 7
click at [148, 126] on div at bounding box center [120, 123] width 137 height 27
click at [147, 118] on div at bounding box center [120, 123] width 137 height 27
click at [147, 118] on div at bounding box center [119, 123] width 134 height 27
click at [29, 23] on icon "keyboard" at bounding box center [29, 25] width 5 height 7
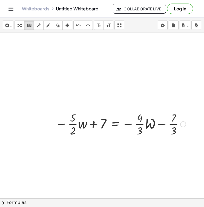
click at [146, 122] on div at bounding box center [120, 123] width 137 height 27
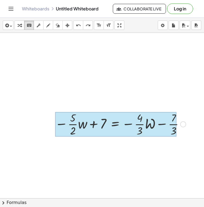
click at [115, 130] on div at bounding box center [116, 124] width 122 height 25
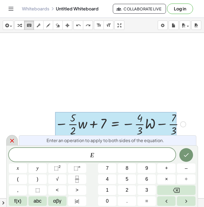
click at [13, 141] on icon at bounding box center [12, 141] width 7 height 7
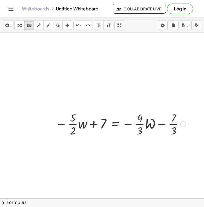
click at [184, 126] on div at bounding box center [184, 125] width 6 height 6
click at [196, 108] on span "Fix a mistake" at bounding box center [206, 108] width 22 height 4
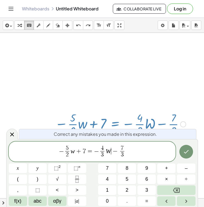
click at [112, 152] on span "−" at bounding box center [115, 151] width 8 height 7
click at [192, 152] on button "Done" at bounding box center [187, 152] width 14 height 14
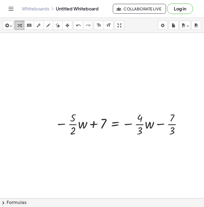
click at [15, 24] on button "transform" at bounding box center [20, 25] width 10 height 9
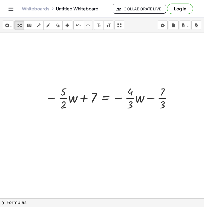
scroll to position [100, 138]
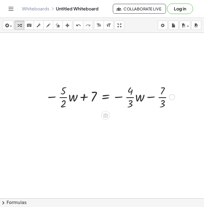
click at [87, 92] on div at bounding box center [110, 96] width 135 height 27
click at [27, 25] on icon "keyboard" at bounding box center [29, 25] width 5 height 7
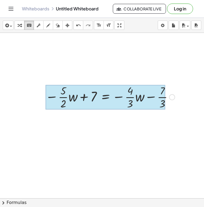
click at [110, 92] on div at bounding box center [106, 97] width 120 height 25
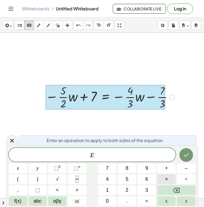
click at [166, 176] on span "×" at bounding box center [166, 179] width 3 height 7
click at [186, 158] on icon "Done" at bounding box center [186, 155] width 7 height 7
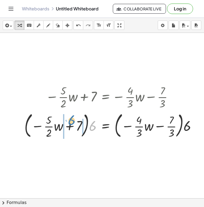
drag, startPoint x: 94, startPoint y: 126, endPoint x: 73, endPoint y: 120, distance: 21.1
click at [73, 120] on div at bounding box center [113, 126] width 182 height 30
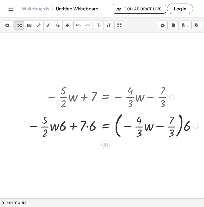
scroll to position [100, 140]
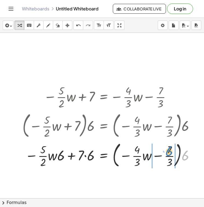
drag, startPoint x: 185, startPoint y: 156, endPoint x: 168, endPoint y: 152, distance: 16.8
click at [168, 152] on div at bounding box center [111, 155] width 182 height 30
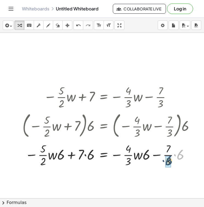
drag, startPoint x: 179, startPoint y: 157, endPoint x: 167, endPoint y: 164, distance: 13.4
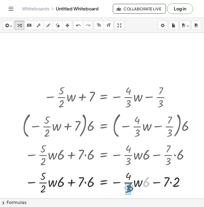
drag, startPoint x: 147, startPoint y: 183, endPoint x: 131, endPoint y: 188, distance: 16.9
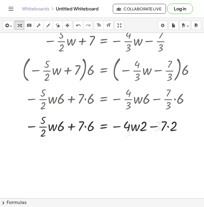
scroll to position [156, 139]
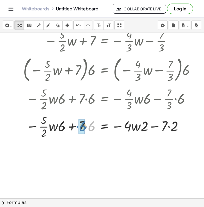
drag, startPoint x: 91, startPoint y: 129, endPoint x: 83, endPoint y: 129, distance: 8.2
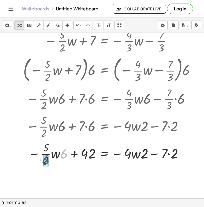
drag, startPoint x: 64, startPoint y: 155, endPoint x: 45, endPoint y: 161, distance: 19.4
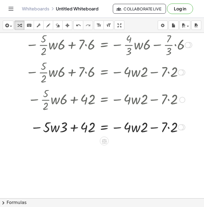
scroll to position [205, 139]
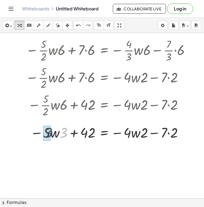
drag, startPoint x: 66, startPoint y: 134, endPoint x: 51, endPoint y: 134, distance: 15.1
click at [51, 134] on div at bounding box center [111, 132] width 182 height 19
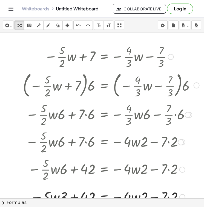
scroll to position [140, 139]
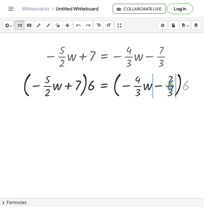
drag, startPoint x: 185, startPoint y: 87, endPoint x: 169, endPoint y: 86, distance: 16.2
click at [169, 86] on div at bounding box center [111, 85] width 182 height 30
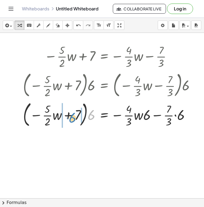
drag, startPoint x: 93, startPoint y: 88, endPoint x: 74, endPoint y: 91, distance: 19.1
click at [105, 57] on div "− · · 5 · 2 · w + 7 = − · · 4 · 3 · w − · 7 · 3 · ( − · · 5 · 2 · w + 7 ) · 6 =…" at bounding box center [105, 57] width 0 height 0
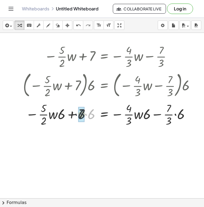
drag, startPoint x: 92, startPoint y: 115, endPoint x: 85, endPoint y: 115, distance: 7.7
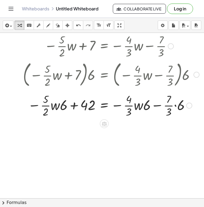
scroll to position [156, 139]
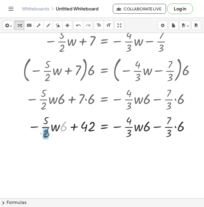
drag, startPoint x: 64, startPoint y: 128, endPoint x: 47, endPoint y: 135, distance: 18.5
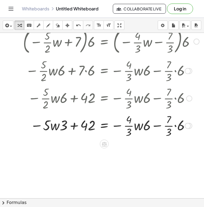
scroll to position [187, 139]
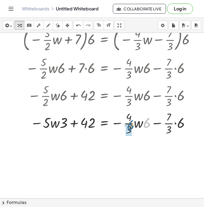
drag, startPoint x: 147, startPoint y: 126, endPoint x: 130, endPoint y: 128, distance: 16.6
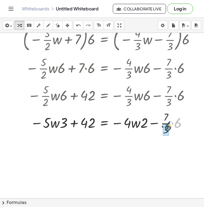
drag, startPoint x: 177, startPoint y: 126, endPoint x: 167, endPoint y: 129, distance: 10.4
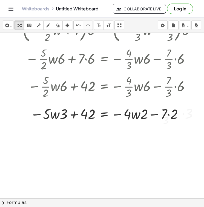
scroll to position [204, 139]
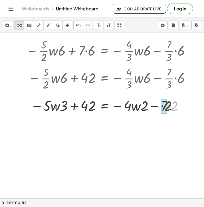
drag, startPoint x: 173, startPoint y: 108, endPoint x: 166, endPoint y: 108, distance: 6.6
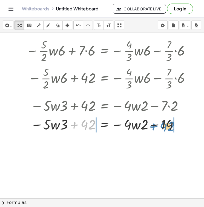
drag, startPoint x: 84, startPoint y: 125, endPoint x: 163, endPoint y: 127, distance: 79.3
click at [163, 127] on div at bounding box center [112, 124] width 182 height 19
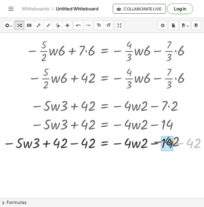
drag, startPoint x: 190, startPoint y: 148, endPoint x: 166, endPoint y: 147, distance: 24.4
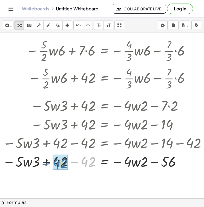
drag, startPoint x: 92, startPoint y: 159, endPoint x: 63, endPoint y: 160, distance: 29.1
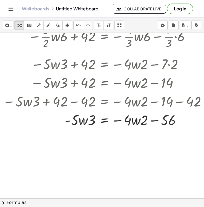
scroll to position [246, 138]
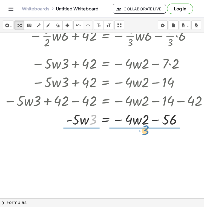
drag, startPoint x: 92, startPoint y: 120, endPoint x: 144, endPoint y: 131, distance: 53.5
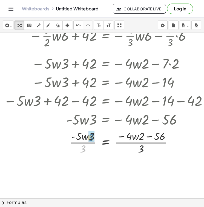
drag, startPoint x: 81, startPoint y: 148, endPoint x: 89, endPoint y: 137, distance: 13.8
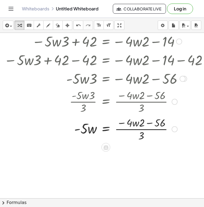
scroll to position [288, 137]
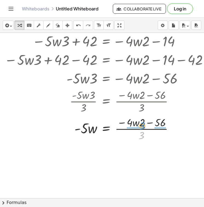
drag, startPoint x: 141, startPoint y: 136, endPoint x: 142, endPoint y: 127, distance: 9.4
click at [142, 127] on div at bounding box center [108, 128] width 212 height 27
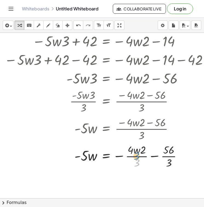
drag, startPoint x: 137, startPoint y: 163, endPoint x: 141, endPoint y: 161, distance: 4.3
click at [141, 161] on div at bounding box center [108, 155] width 212 height 27
click at [170, 150] on div at bounding box center [108, 155] width 212 height 27
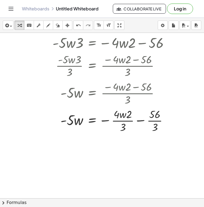
scroll to position [323, 155]
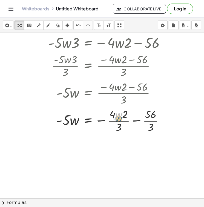
click at [117, 114] on div at bounding box center [90, 120] width 212 height 27
click at [122, 113] on div at bounding box center [90, 120] width 212 height 27
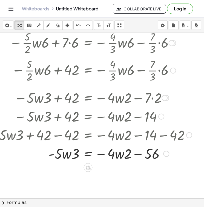
scroll to position [214, 155]
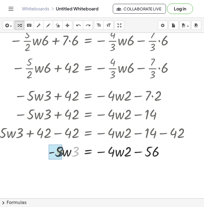
drag, startPoint x: 77, startPoint y: 151, endPoint x: 61, endPoint y: 151, distance: 15.6
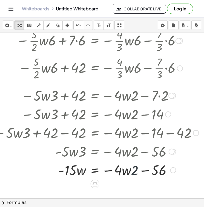
drag, startPoint x: 138, startPoint y: 171, endPoint x: 123, endPoint y: 170, distance: 15.4
click at [123, 170] on div at bounding box center [96, 170] width 212 height 19
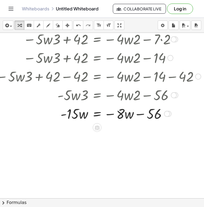
scroll to position [275, 146]
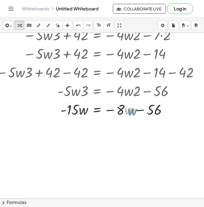
drag, startPoint x: 130, startPoint y: 106, endPoint x: 133, endPoint y: 107, distance: 2.8
click at [133, 107] on div at bounding box center [99, 109] width 212 height 19
drag, startPoint x: 116, startPoint y: 104, endPoint x: 61, endPoint y: 103, distance: 54.3
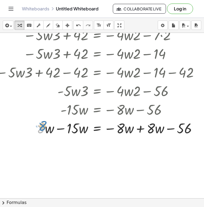
drag, startPoint x: 40, startPoint y: 120, endPoint x: 41, endPoint y: 118, distance: 2.8
drag, startPoint x: 33, startPoint y: 120, endPoint x: 36, endPoint y: 120, distance: 3.3
click at [36, 120] on div at bounding box center [99, 128] width 212 height 19
drag, startPoint x: 34, startPoint y: 120, endPoint x: 42, endPoint y: 121, distance: 7.7
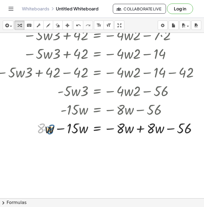
click at [42, 121] on div at bounding box center [99, 128] width 212 height 19
drag, startPoint x: 37, startPoint y: 121, endPoint x: 43, endPoint y: 122, distance: 6.1
click at [43, 122] on div at bounding box center [99, 128] width 212 height 19
drag, startPoint x: 33, startPoint y: 122, endPoint x: 36, endPoint y: 123, distance: 2.8
click at [36, 123] on div at bounding box center [99, 128] width 212 height 19
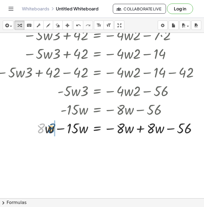
click at [32, 130] on div at bounding box center [99, 128] width 212 height 19
drag, startPoint x: 66, startPoint y: 122, endPoint x: 59, endPoint y: 122, distance: 6.9
click at [59, 122] on div at bounding box center [99, 128] width 212 height 19
click at [62, 123] on div at bounding box center [106, 128] width 198 height 19
drag, startPoint x: 68, startPoint y: 119, endPoint x: 64, endPoint y: 120, distance: 4.1
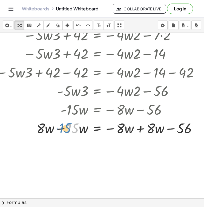
click at [64, 120] on div at bounding box center [106, 128] width 198 height 19
drag, startPoint x: 62, startPoint y: 121, endPoint x: 59, endPoint y: 120, distance: 2.8
click at [59, 120] on div at bounding box center [106, 128] width 198 height 19
drag, startPoint x: 68, startPoint y: 121, endPoint x: 63, endPoint y: 121, distance: 5.2
click at [63, 121] on div at bounding box center [106, 128] width 198 height 19
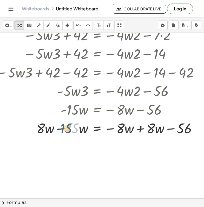
drag, startPoint x: 77, startPoint y: 120, endPoint x: 73, endPoint y: 120, distance: 4.2
click at [73, 120] on div at bounding box center [106, 128] width 198 height 19
click at [79, 145] on div at bounding box center [30, 6] width 353 height 497
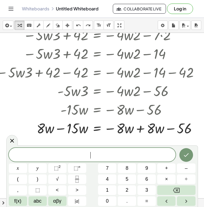
drag, startPoint x: 87, startPoint y: 145, endPoint x: 85, endPoint y: 139, distance: 5.9
click at [85, 139] on div at bounding box center [30, 6] width 353 height 497
click at [15, 139] on icon at bounding box center [12, 141] width 7 height 7
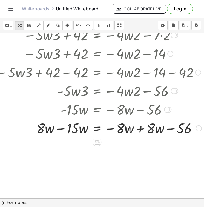
drag, startPoint x: 86, startPoint y: 147, endPoint x: 74, endPoint y: 128, distance: 21.6
click at [74, 128] on div "− · · 5 · 2 · w + 7 = − · · 4 · 3 · w − · 7 · 3 · ( − · · 5 · 2 · w + 7 ) · 6 =…" at bounding box center [30, 6] width 353 height 497
click at [28, 26] on icon "keyboard" at bounding box center [29, 25] width 5 height 7
click at [21, 25] on icon "button" at bounding box center [20, 25] width 4 height 7
drag, startPoint x: 87, startPoint y: 124, endPoint x: 81, endPoint y: 123, distance: 5.5
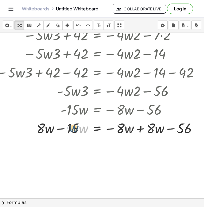
click at [81, 123] on div at bounding box center [106, 128] width 198 height 19
drag, startPoint x: 80, startPoint y: 122, endPoint x: 77, endPoint y: 120, distance: 3.4
click at [77, 120] on div at bounding box center [106, 128] width 198 height 19
drag, startPoint x: 67, startPoint y: 123, endPoint x: 62, endPoint y: 122, distance: 5.1
click at [62, 122] on div at bounding box center [106, 128] width 198 height 19
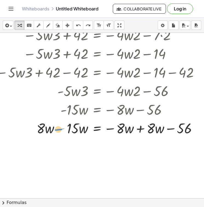
click at [63, 122] on div at bounding box center [106, 128] width 198 height 19
drag, startPoint x: 33, startPoint y: 123, endPoint x: 29, endPoint y: 123, distance: 3.9
click at [29, 123] on div at bounding box center [106, 128] width 198 height 19
drag, startPoint x: 29, startPoint y: 128, endPoint x: 26, endPoint y: 128, distance: 3.4
click at [26, 128] on div at bounding box center [106, 128] width 198 height 19
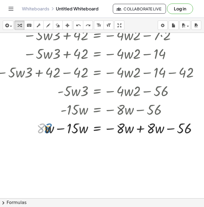
drag, startPoint x: 30, startPoint y: 121, endPoint x: 30, endPoint y: 123, distance: 2.8
click at [30, 123] on div at bounding box center [106, 128] width 198 height 19
drag, startPoint x: 31, startPoint y: 132, endPoint x: 34, endPoint y: 131, distance: 3.7
click at [34, 131] on div at bounding box center [106, 128] width 198 height 19
drag, startPoint x: 42, startPoint y: 134, endPoint x: 46, endPoint y: 136, distance: 4.5
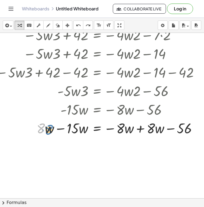
click at [46, 136] on div at bounding box center [106, 128] width 198 height 19
drag, startPoint x: 48, startPoint y: 132, endPoint x: 81, endPoint y: 132, distance: 33.5
click at [82, 130] on div at bounding box center [101, 128] width 208 height 19
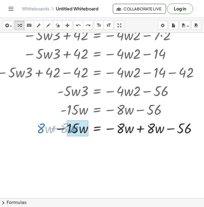
drag, startPoint x: 50, startPoint y: 128, endPoint x: 74, endPoint y: 128, distance: 23.6
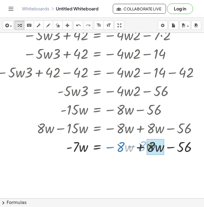
drag, startPoint x: 132, startPoint y: 148, endPoint x: 153, endPoint y: 148, distance: 21.4
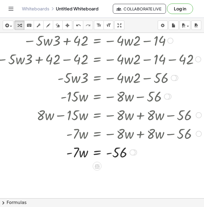
scroll to position [288, 146]
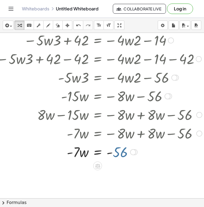
click at [120, 153] on div at bounding box center [99, 152] width 212 height 19
drag, startPoint x: 78, startPoint y: 154, endPoint x: 126, endPoint y: 167, distance: 49.6
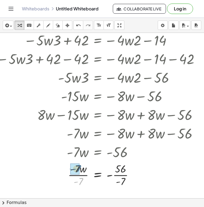
drag, startPoint x: 81, startPoint y: 182, endPoint x: 79, endPoint y: 170, distance: 12.8
drag, startPoint x: 123, startPoint y: 183, endPoint x: 117, endPoint y: 170, distance: 15.0
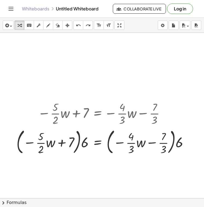
scroll to position [87, 146]
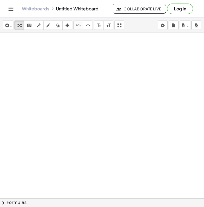
click at [42, 94] on div at bounding box center [30, 111] width 353 height 331
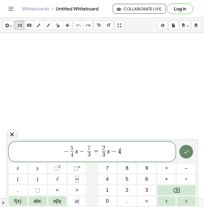
click at [187, 153] on icon "Done" at bounding box center [186, 152] width 7 height 7
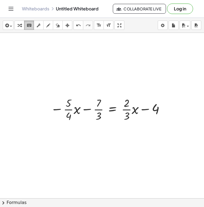
click at [31, 27] on icon "keyboard" at bounding box center [29, 25] width 5 height 7
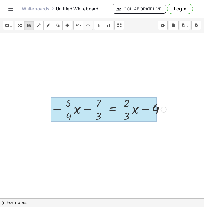
click at [111, 103] on div at bounding box center [104, 109] width 106 height 25
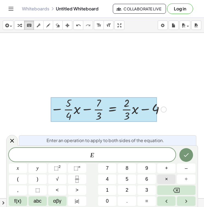
click at [163, 181] on button "×" at bounding box center [166, 180] width 18 height 10
click at [183, 159] on button "Done" at bounding box center [187, 155] width 14 height 14
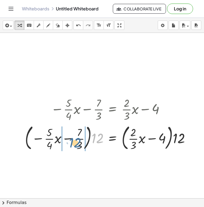
drag, startPoint x: 99, startPoint y: 140, endPoint x: 76, endPoint y: 145, distance: 23.2
click at [76, 145] on div at bounding box center [109, 138] width 175 height 30
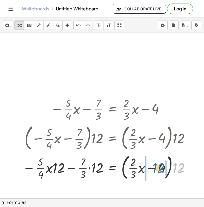
drag, startPoint x: 184, startPoint y: 167, endPoint x: 164, endPoint y: 167, distance: 19.8
click at [164, 167] on div at bounding box center [109, 168] width 178 height 30
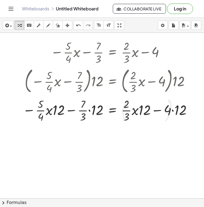
scroll to position [145, 145]
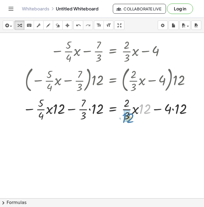
drag, startPoint x: 142, startPoint y: 103, endPoint x: 125, endPoint y: 112, distance: 19.6
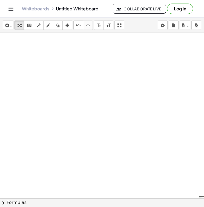
scroll to position [145, 145]
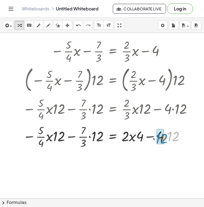
drag, startPoint x: 172, startPoint y: 133, endPoint x: 161, endPoint y: 135, distance: 12.0
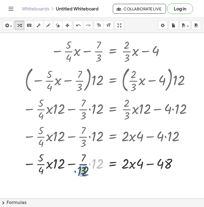
drag, startPoint x: 95, startPoint y: 167, endPoint x: 81, endPoint y: 175, distance: 16.8
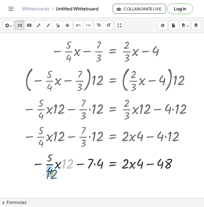
drag, startPoint x: 65, startPoint y: 164, endPoint x: 49, endPoint y: 174, distance: 19.5
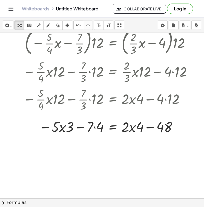
scroll to position [185, 145]
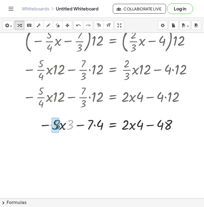
drag, startPoint x: 72, startPoint y: 124, endPoint x: 59, endPoint y: 124, distance: 13.2
click at [59, 124] on div at bounding box center [109, 124] width 178 height 19
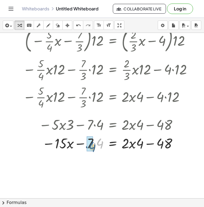
drag, startPoint x: 100, startPoint y: 127, endPoint x: 91, endPoint y: 131, distance: 10.7
click at [113, 12] on div "− · · 5 · 4 · x − · 7 · 3 = + · · 2 · 3 · x − 4 · ( − · · 5 · 4 · x − · 7 · 3 )…" at bounding box center [113, 12] width 0 height 0
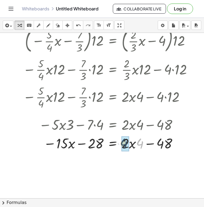
drag, startPoint x: 139, startPoint y: 145, endPoint x: 123, endPoint y: 145, distance: 16.2
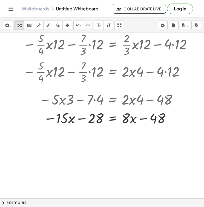
scroll to position [214, 145]
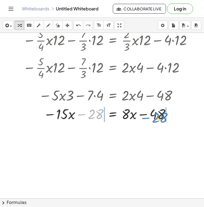
drag, startPoint x: 91, startPoint y: 108, endPoint x: 155, endPoint y: 111, distance: 64.3
click at [155, 111] on div at bounding box center [109, 114] width 178 height 19
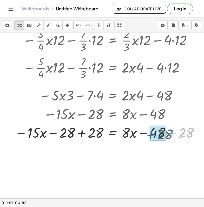
drag, startPoint x: 181, startPoint y: 127, endPoint x: 157, endPoint y: 129, distance: 23.9
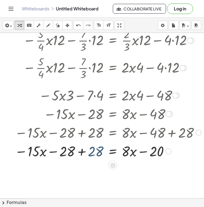
click at [92, 148] on div at bounding box center [89, 151] width 230 height 19
click at [92, 148] on div at bounding box center [108, 151] width 192 height 19
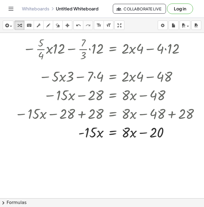
scroll to position [238, 145]
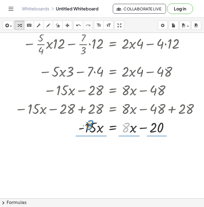
drag, startPoint x: 125, startPoint y: 121, endPoint x: 89, endPoint y: 119, distance: 36.6
click at [89, 119] on div at bounding box center [108, 127] width 192 height 19
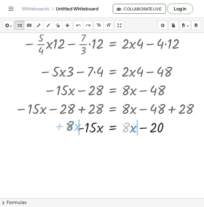
drag, startPoint x: 126, startPoint y: 129, endPoint x: 71, endPoint y: 127, distance: 55.2
click at [71, 127] on div at bounding box center [106, 127] width 193 height 19
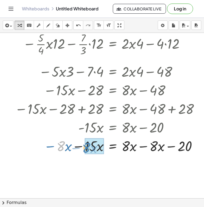
drag, startPoint x: 58, startPoint y: 141, endPoint x: 84, endPoint y: 143, distance: 25.8
click at [84, 143] on div at bounding box center [108, 146] width 192 height 19
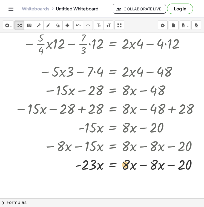
drag, startPoint x: 130, startPoint y: 161, endPoint x: 128, endPoint y: 163, distance: 3.0
click at [128, 163] on div at bounding box center [108, 164] width 193 height 19
drag, startPoint x: 133, startPoint y: 167, endPoint x: 153, endPoint y: 167, distance: 20.6
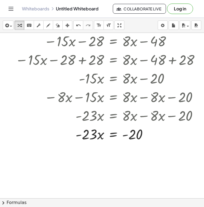
scroll to position [288, 145]
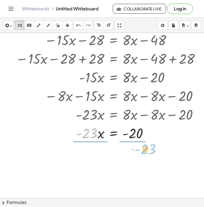
drag, startPoint x: 92, startPoint y: 133, endPoint x: 151, endPoint y: 148, distance: 61.0
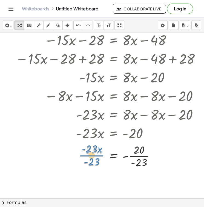
drag, startPoint x: 94, startPoint y: 159, endPoint x: 95, endPoint y: 163, distance: 4.3
click at [95, 163] on div at bounding box center [109, 155] width 193 height 27
drag, startPoint x: 93, startPoint y: 166, endPoint x: 92, endPoint y: 154, distance: 12.4
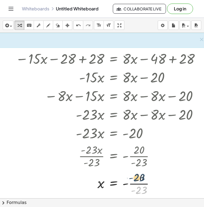
drag, startPoint x: 141, startPoint y: 191, endPoint x: 139, endPoint y: 178, distance: 12.8
click at [139, 178] on div at bounding box center [109, 183] width 193 height 27
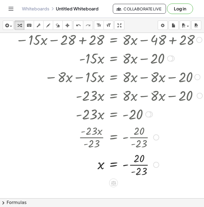
scroll to position [313, 144]
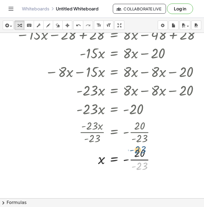
drag, startPoint x: 139, startPoint y: 168, endPoint x: 137, endPoint y: 153, distance: 15.2
click at [137, 152] on div at bounding box center [109, 159] width 193 height 27
drag, startPoint x: 134, startPoint y: 167, endPoint x: 127, endPoint y: 162, distance: 8.7
